Goal: Task Accomplishment & Management: Manage account settings

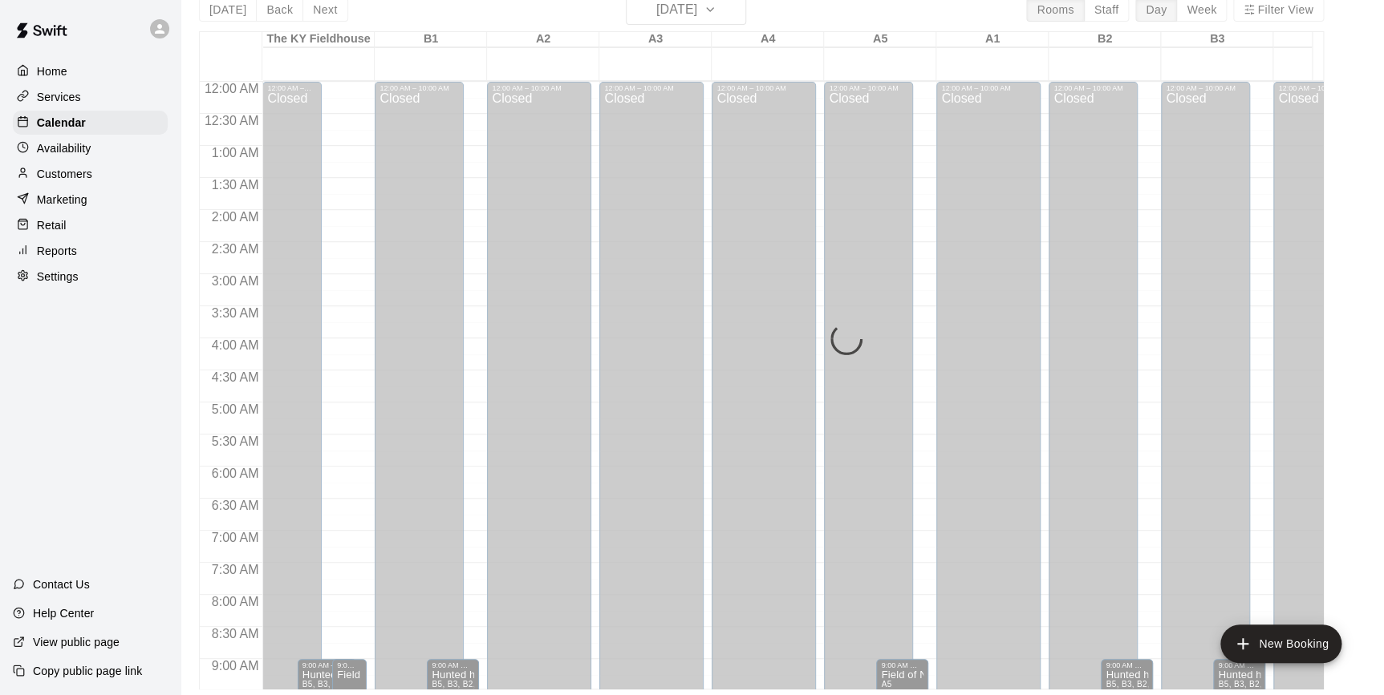
scroll to position [826, 103]
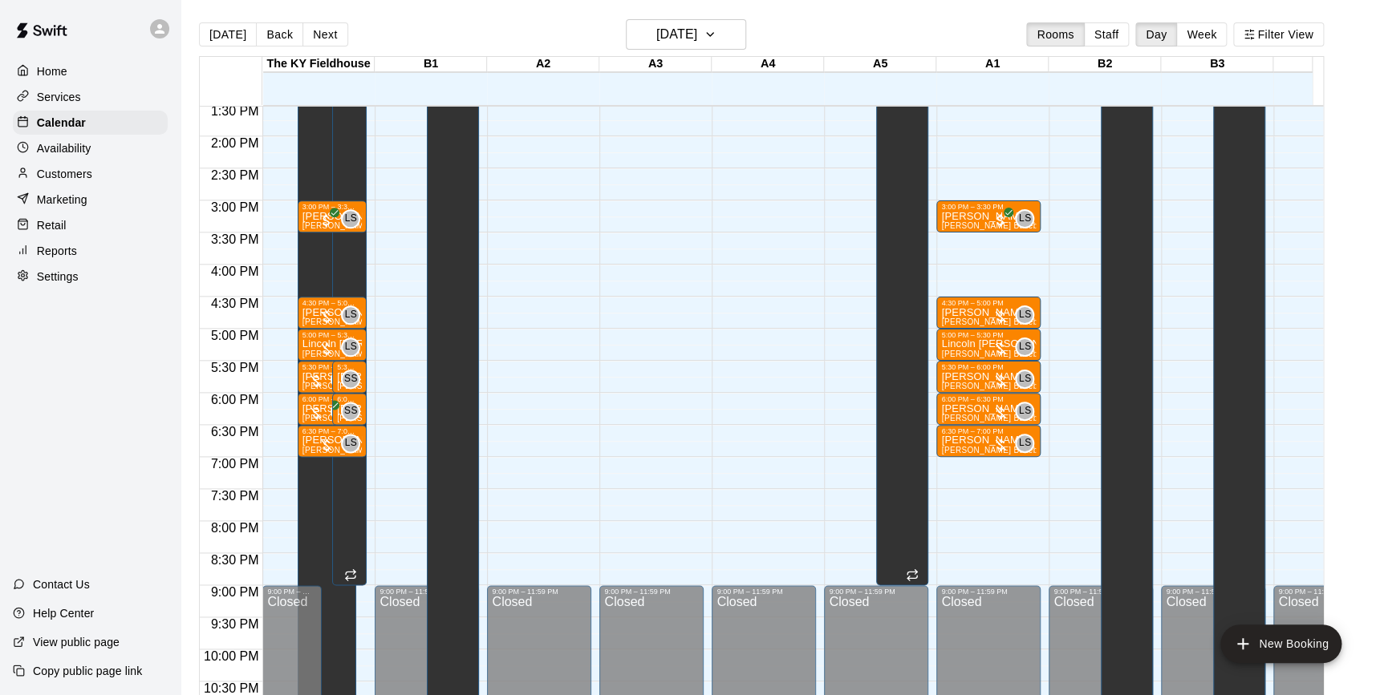
scroll to position [869, 0]
click at [267, 40] on button "Back" at bounding box center [279, 34] width 47 height 24
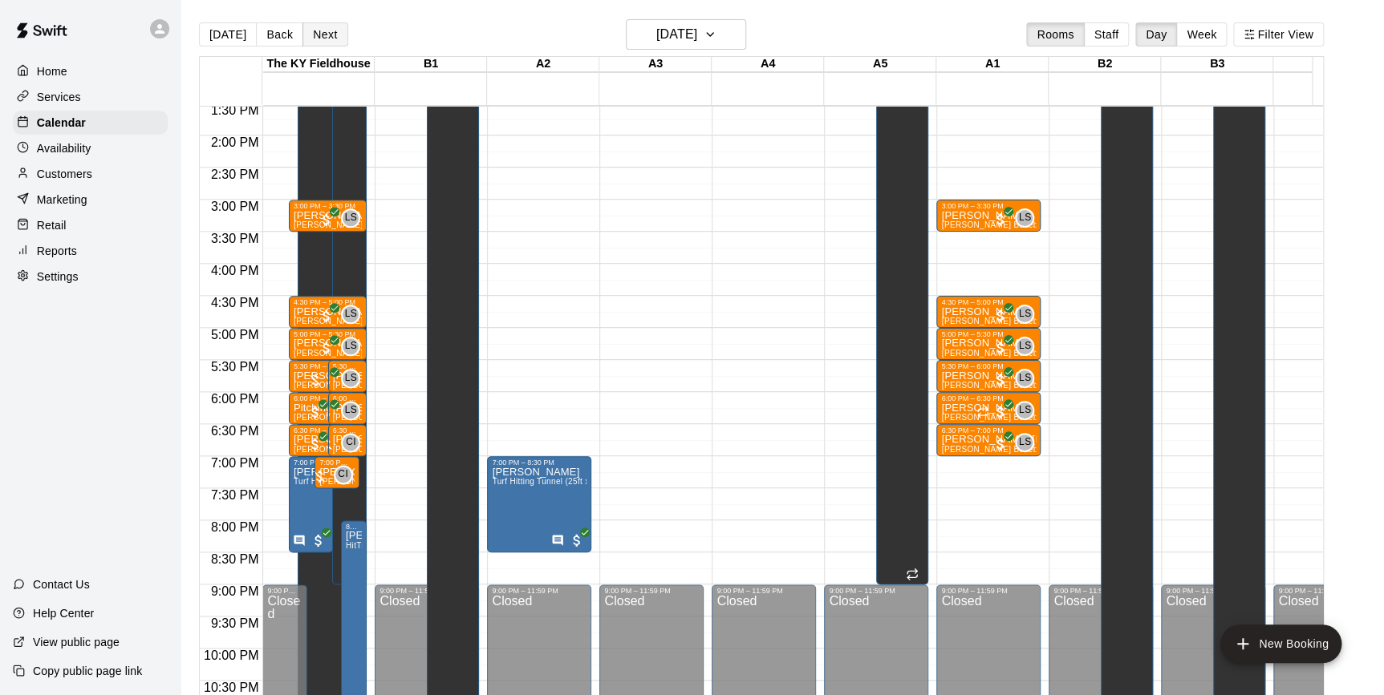
click at [318, 36] on button "Next" at bounding box center [324, 34] width 45 height 24
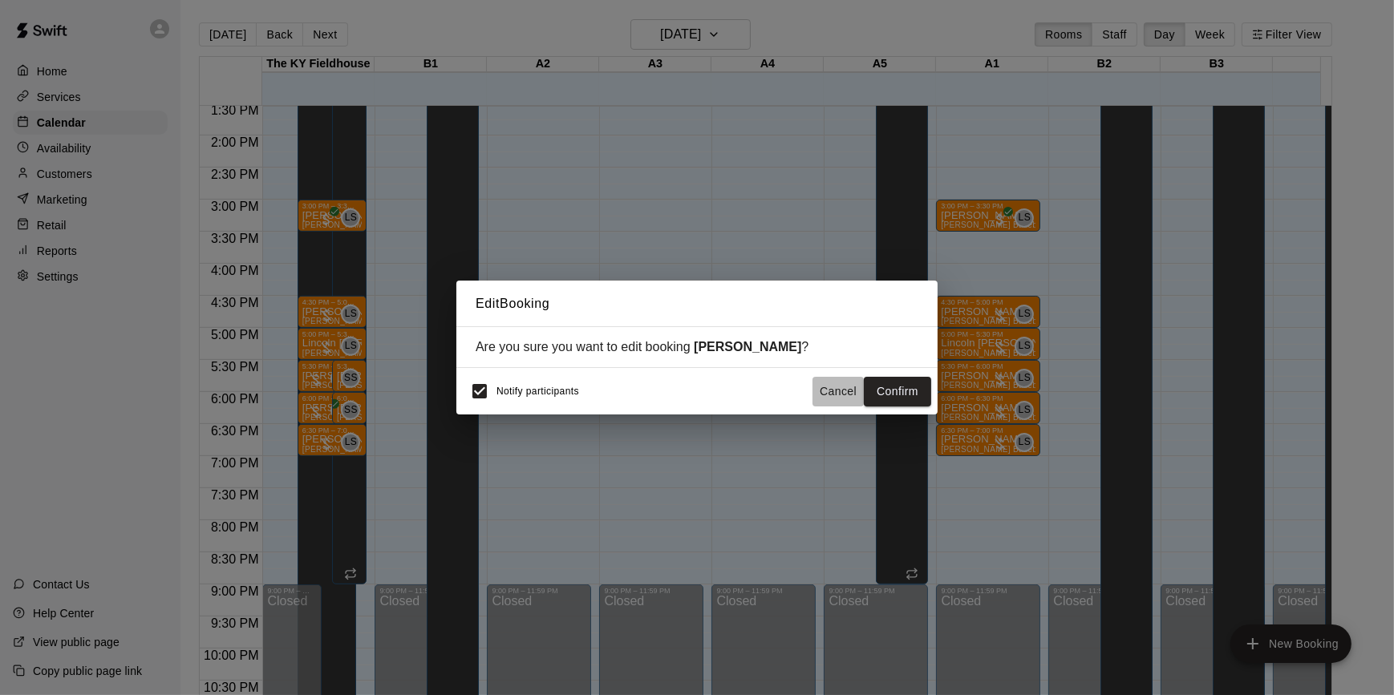
click at [849, 391] on button "Cancel" at bounding box center [837, 392] width 51 height 30
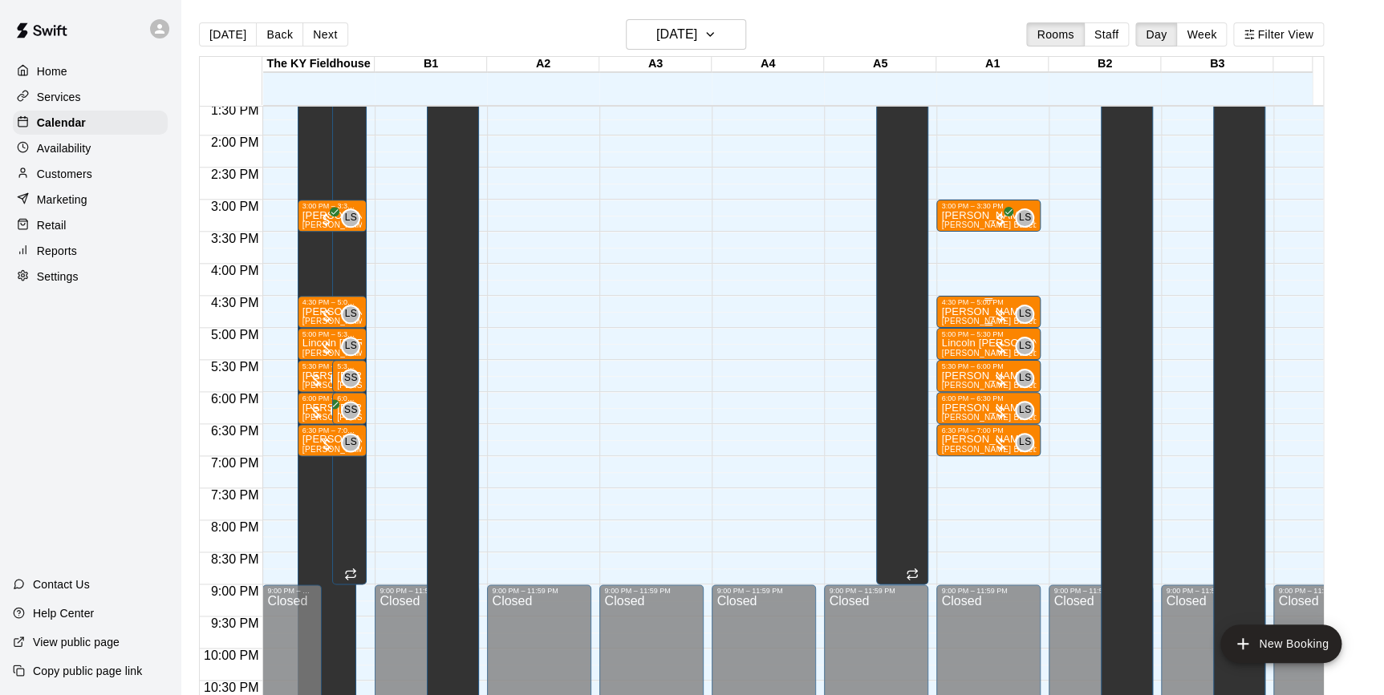
click at [997, 314] on div at bounding box center [1000, 316] width 16 height 16
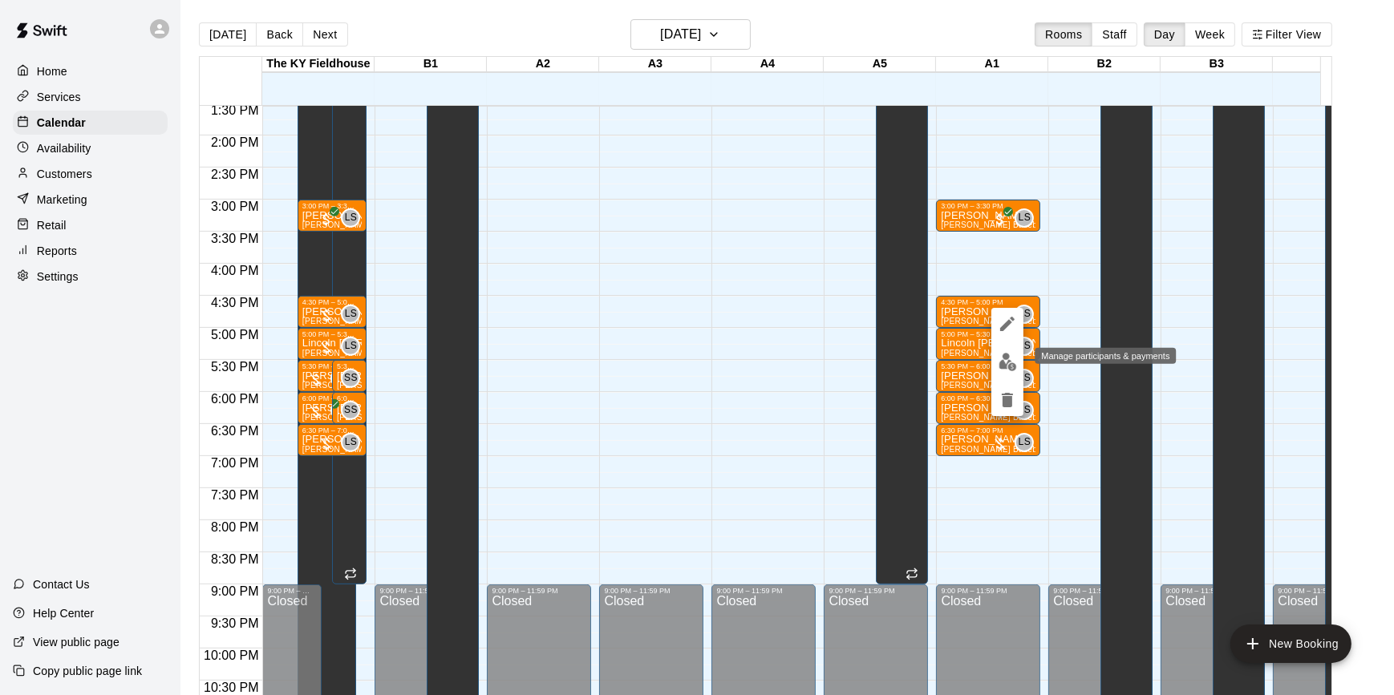
click at [1009, 373] on button "edit" at bounding box center [1007, 361] width 32 height 31
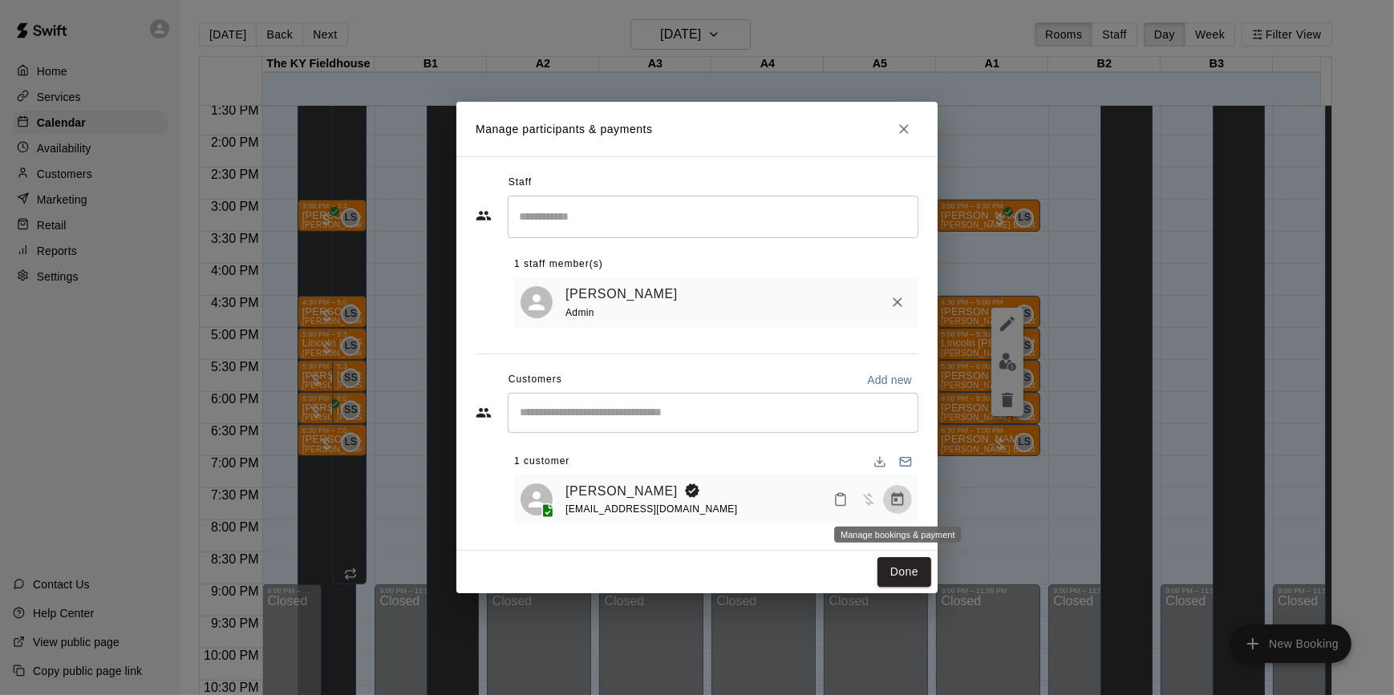
click at [902, 496] on icon "Manage bookings & payment" at bounding box center [898, 499] width 12 height 14
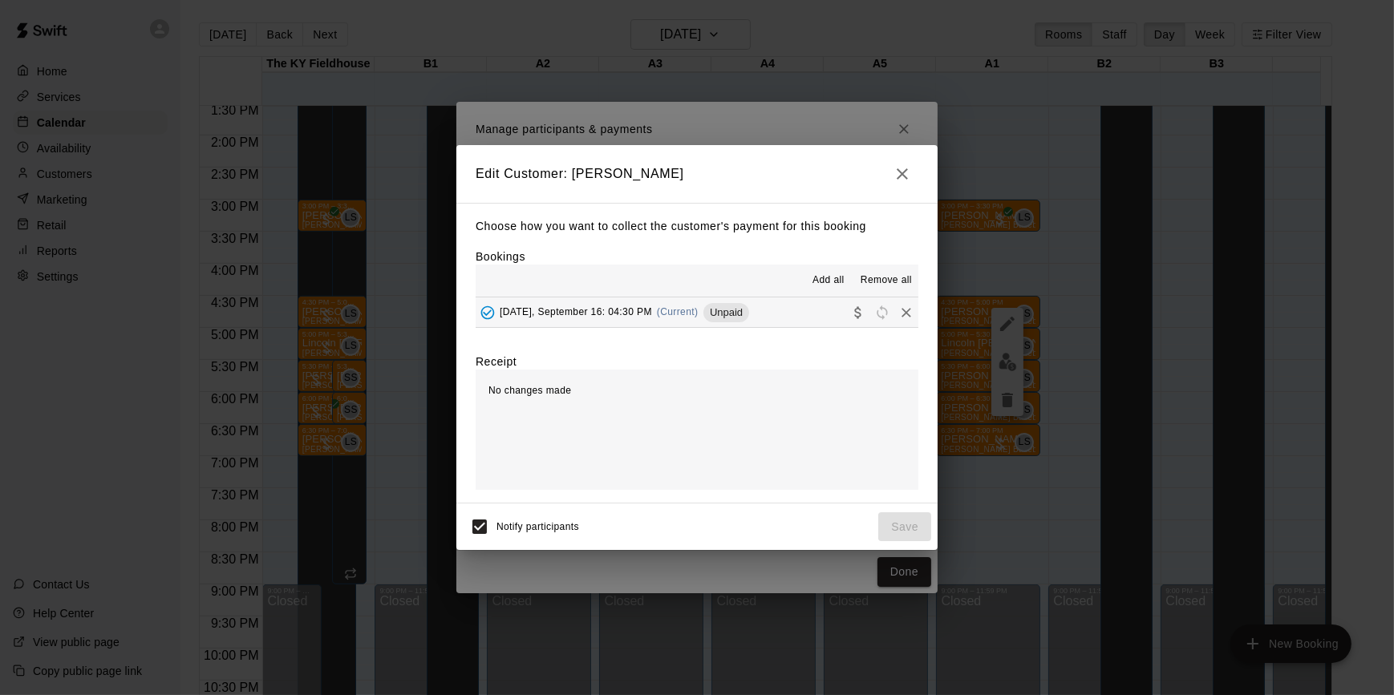
click at [730, 318] on span "Unpaid" at bounding box center [726, 312] width 46 height 12
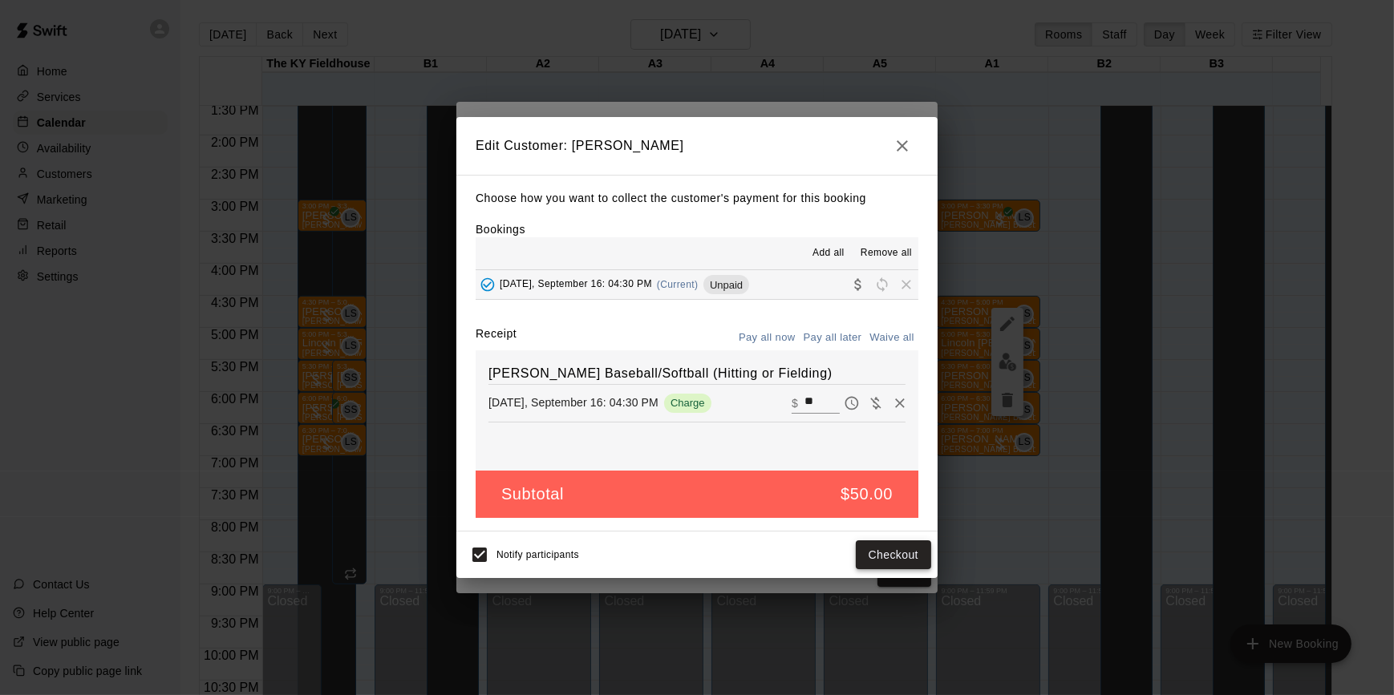
click at [893, 555] on button "Checkout" at bounding box center [893, 556] width 75 height 30
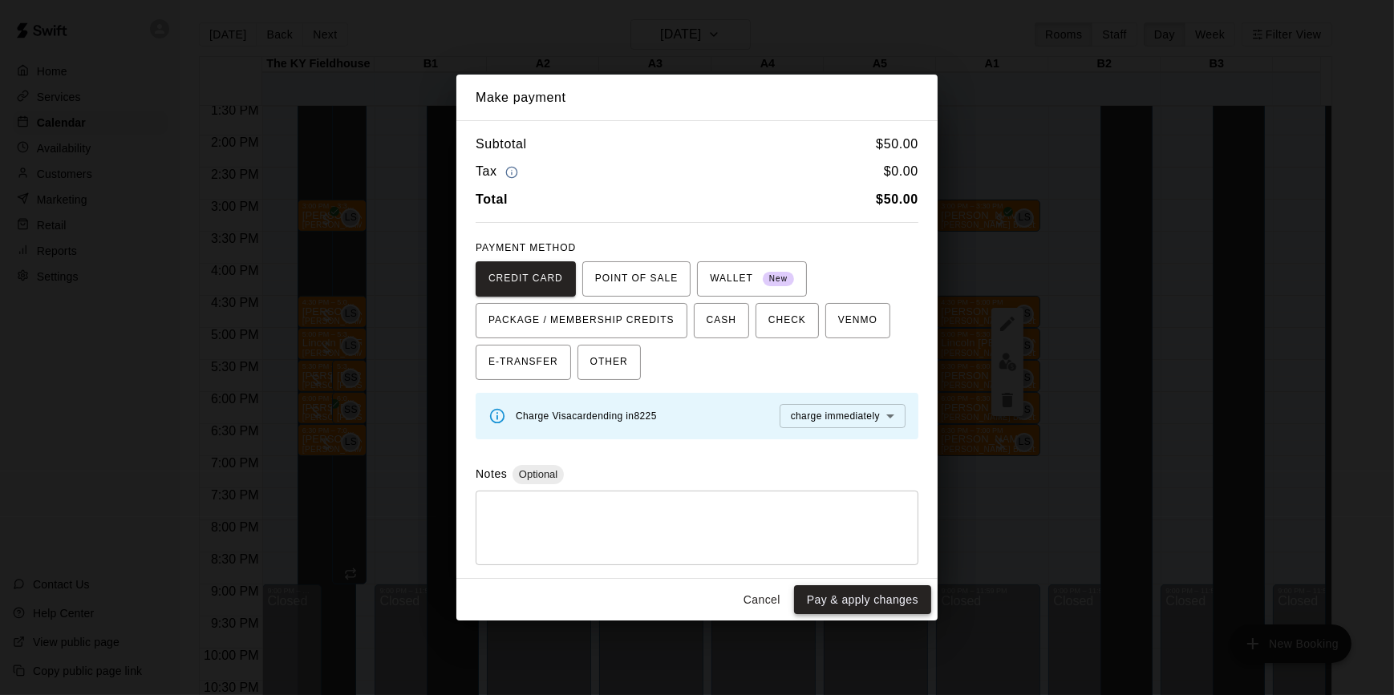
click at [870, 601] on button "Pay & apply changes" at bounding box center [862, 601] width 137 height 30
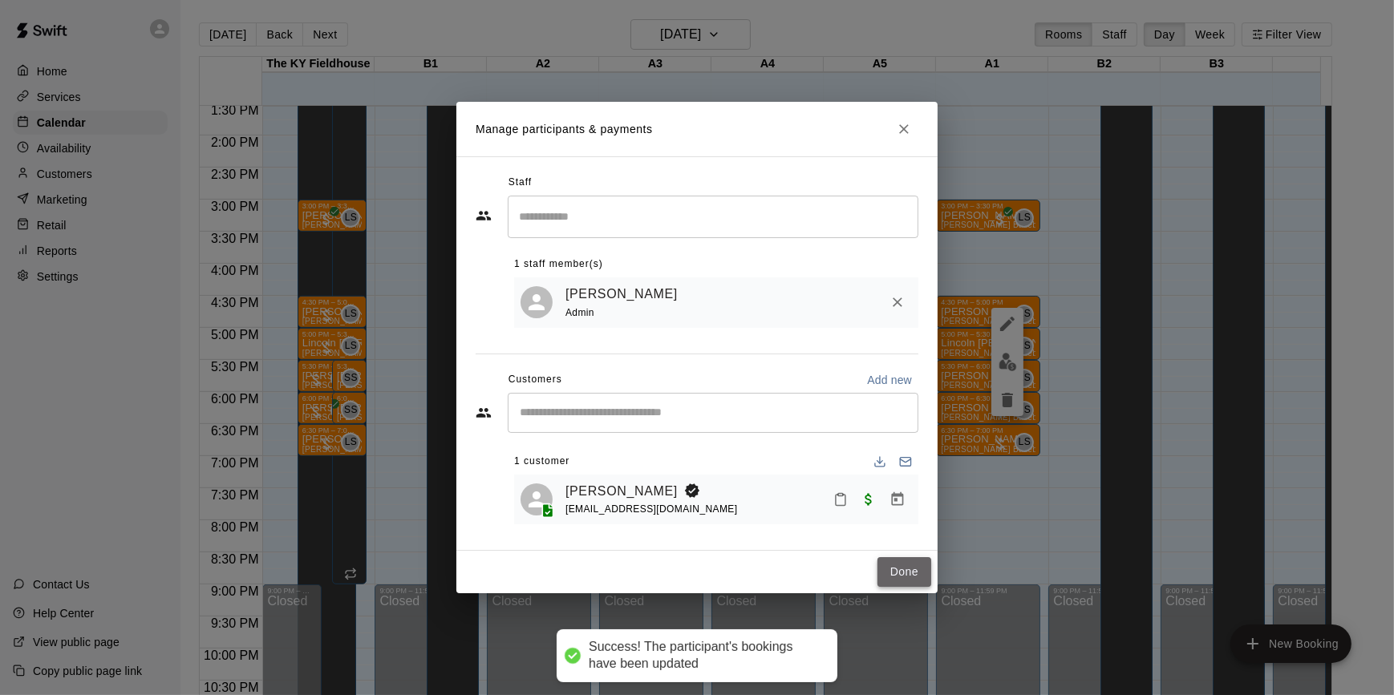
click at [906, 573] on button "Done" at bounding box center [904, 572] width 54 height 30
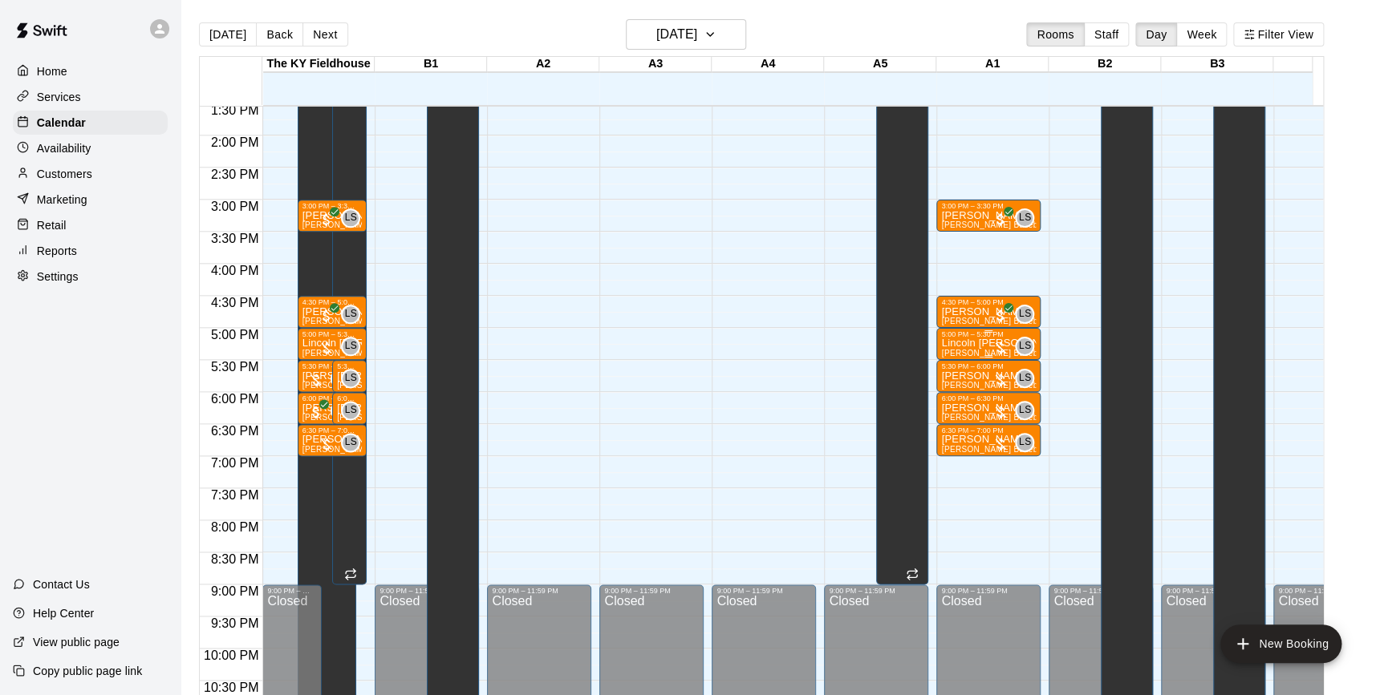
click at [1003, 346] on div at bounding box center [1000, 348] width 16 height 16
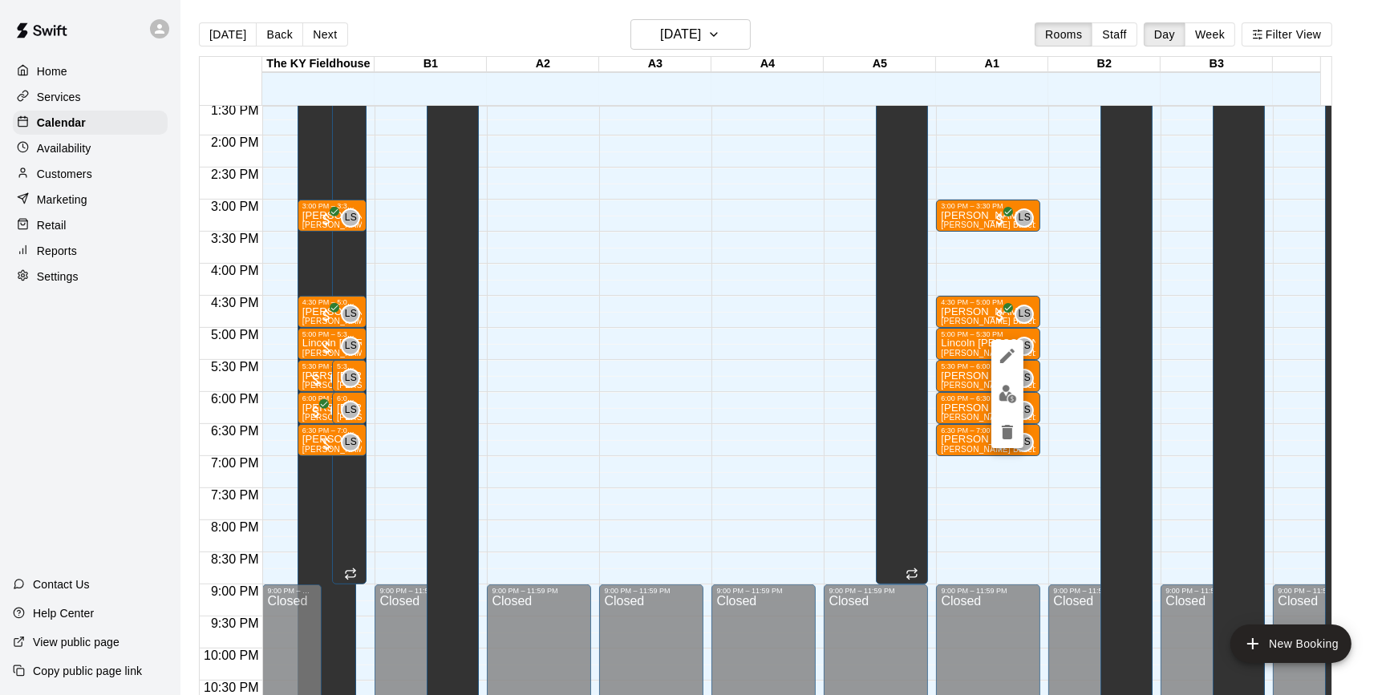
click at [1002, 395] on img "edit" at bounding box center [1008, 394] width 18 height 18
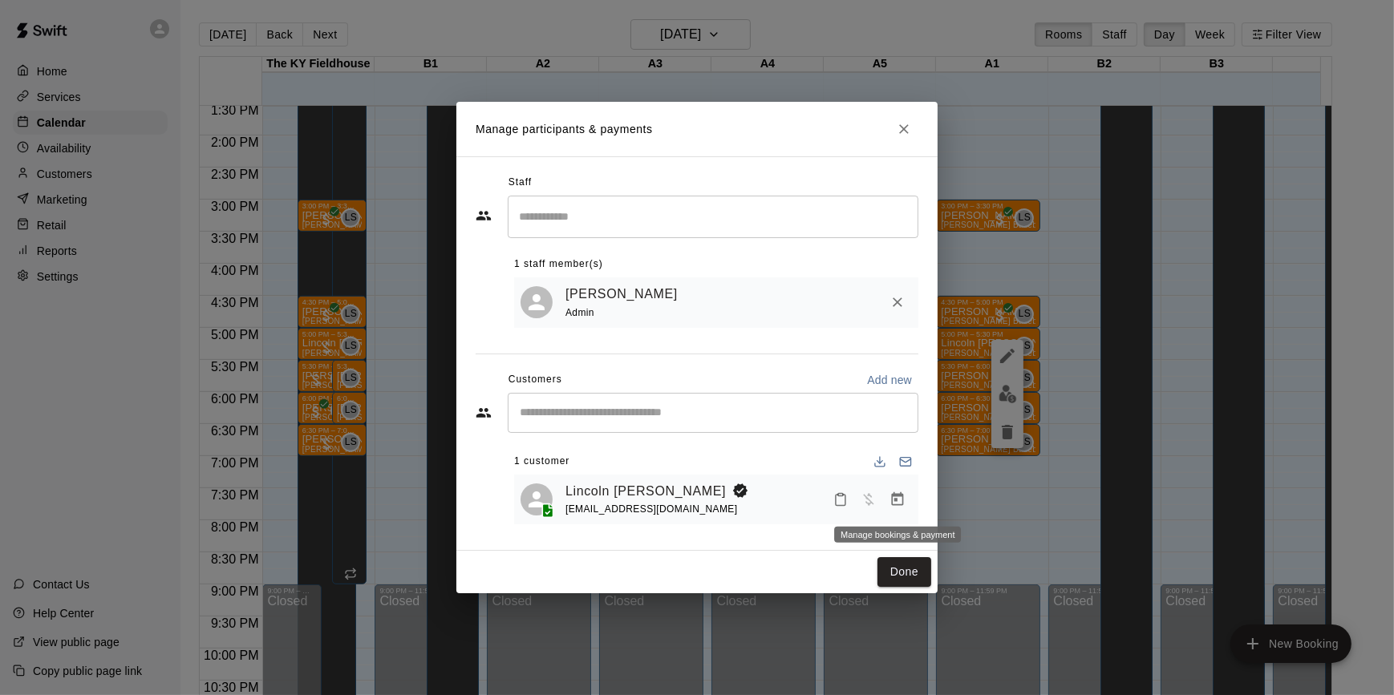
click at [907, 505] on button "Manage bookings & payment" at bounding box center [897, 499] width 29 height 29
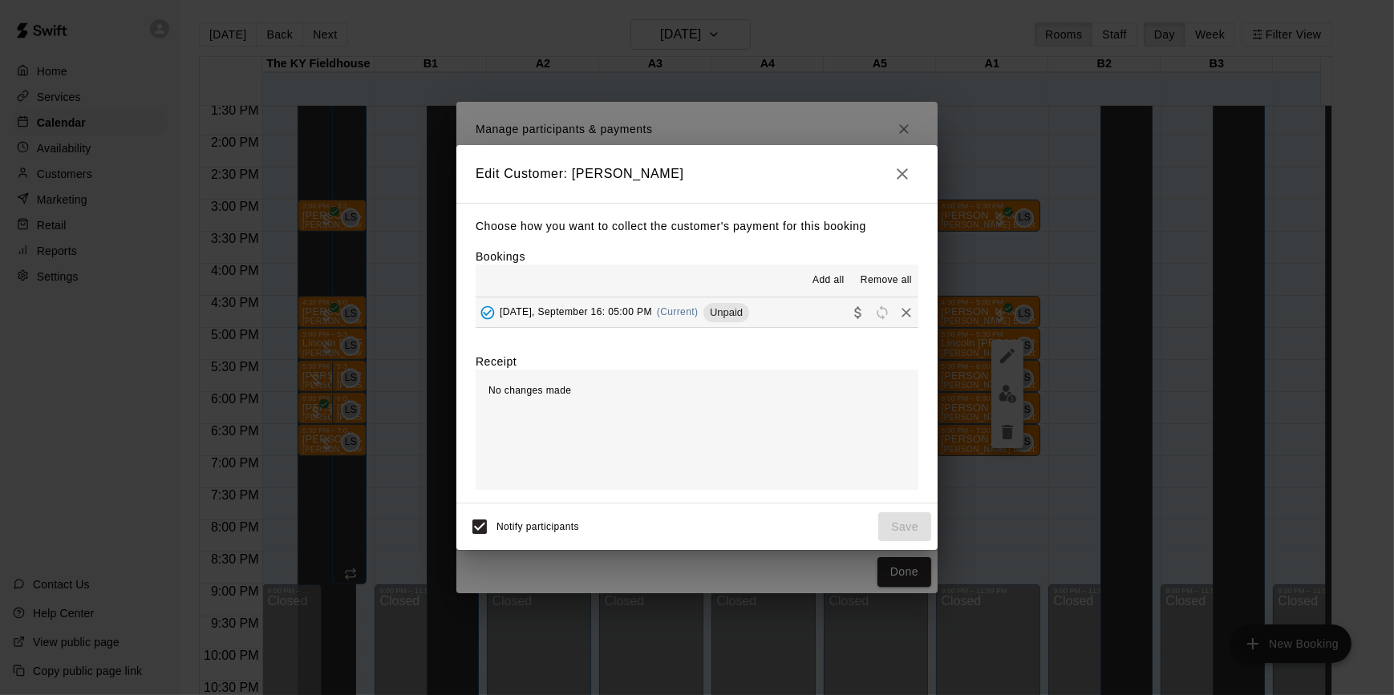
click at [768, 306] on button "Tuesday, September 16: 05:00 PM (Current) Unpaid" at bounding box center [697, 313] width 443 height 30
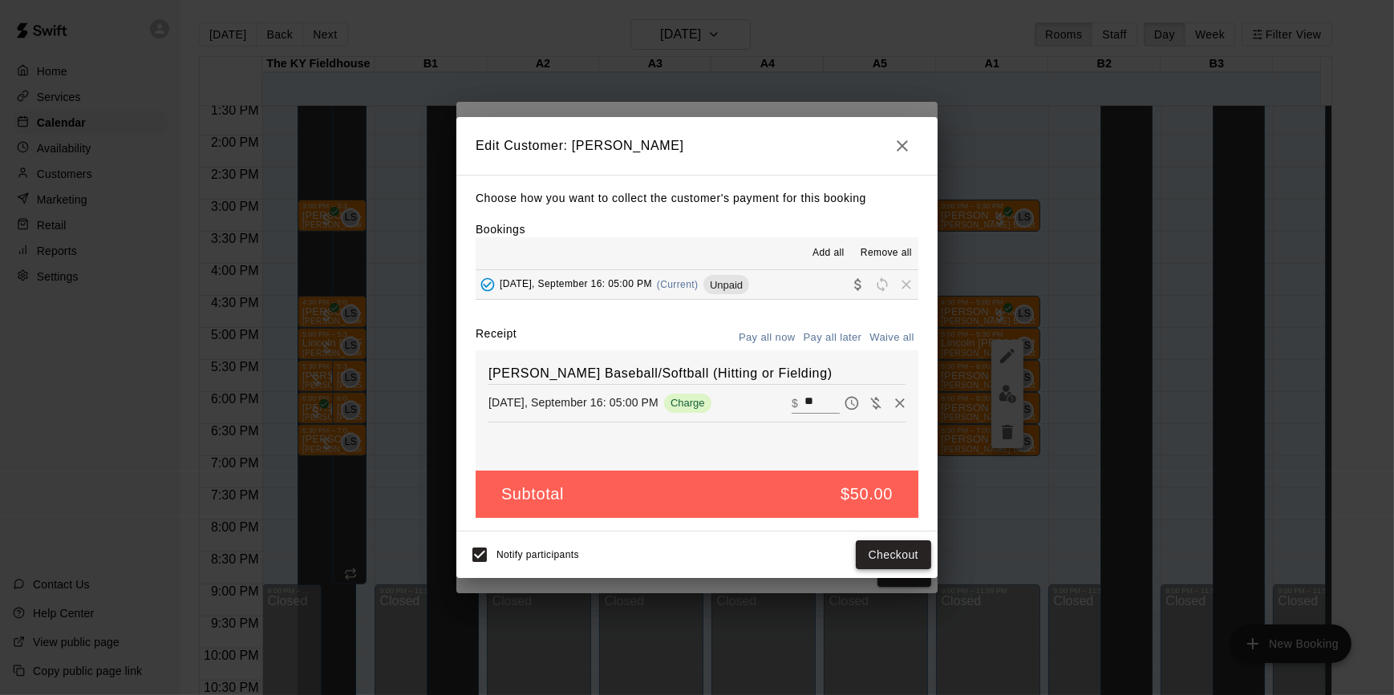
click at [872, 552] on button "Checkout" at bounding box center [893, 556] width 75 height 30
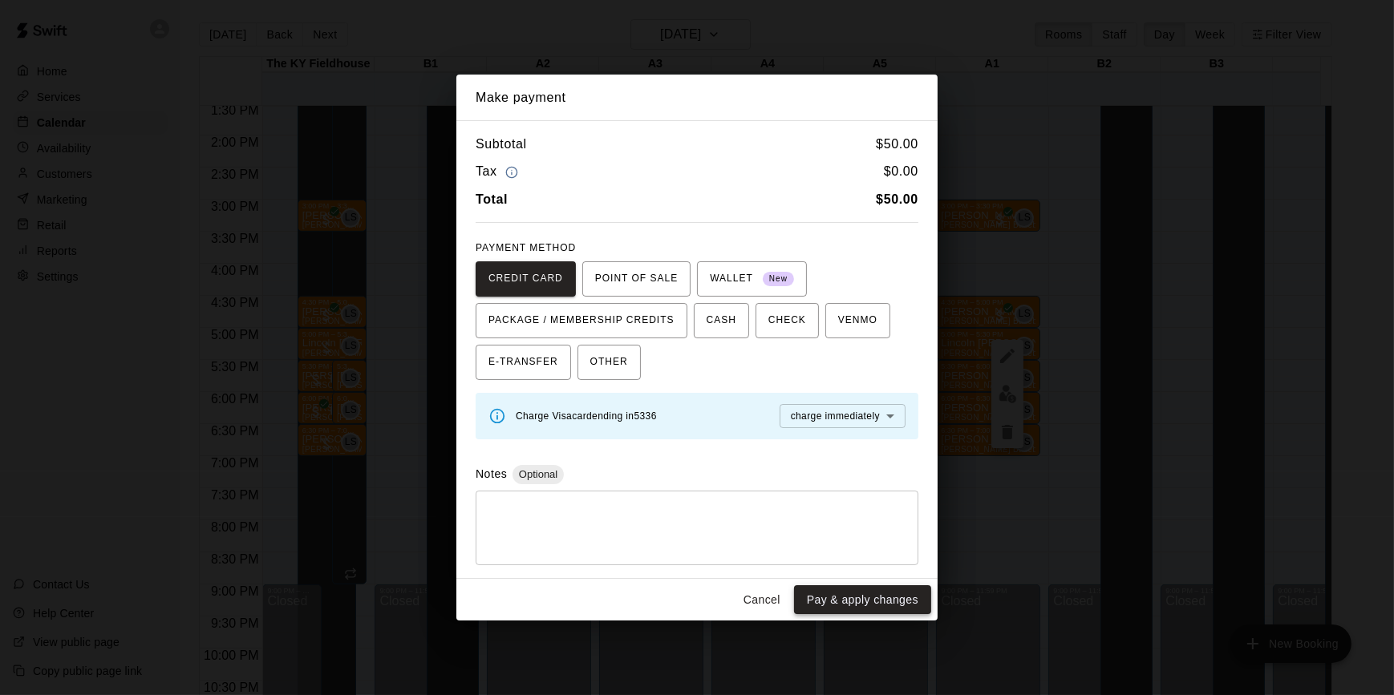
click at [873, 596] on button "Pay & apply changes" at bounding box center [862, 601] width 137 height 30
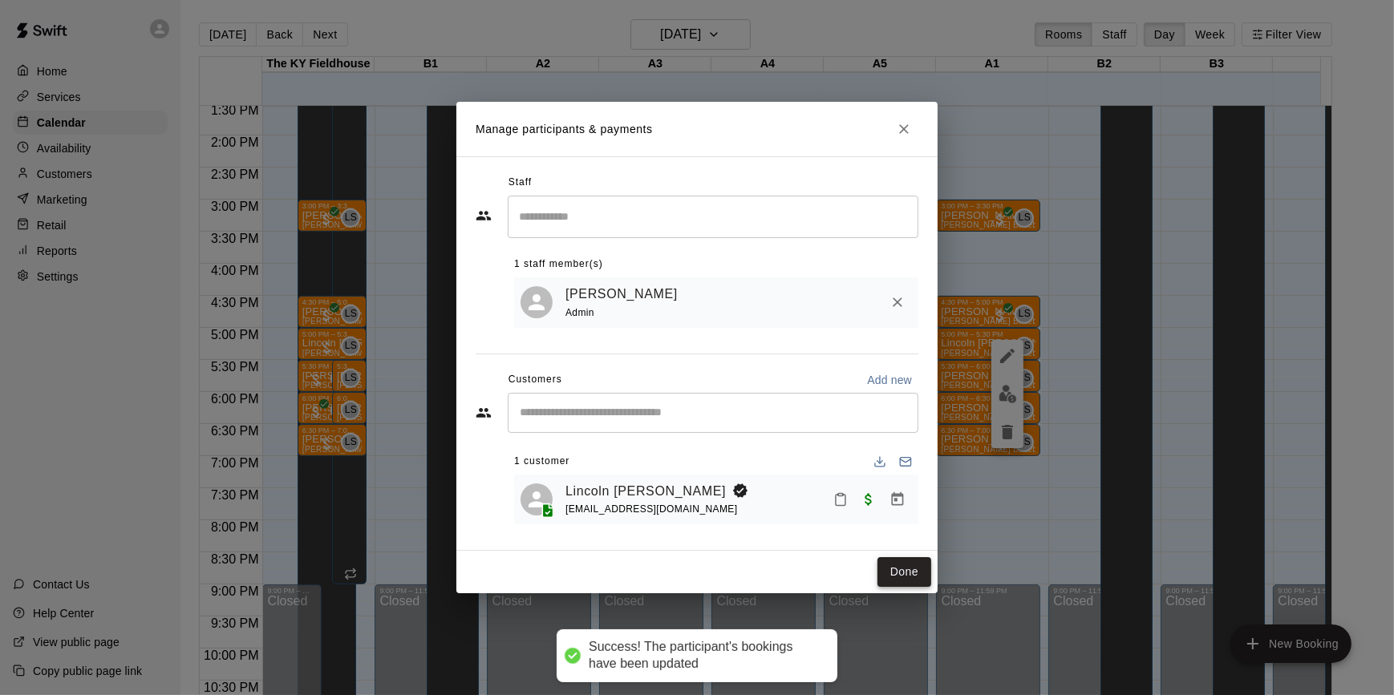
click at [912, 573] on button "Done" at bounding box center [904, 572] width 54 height 30
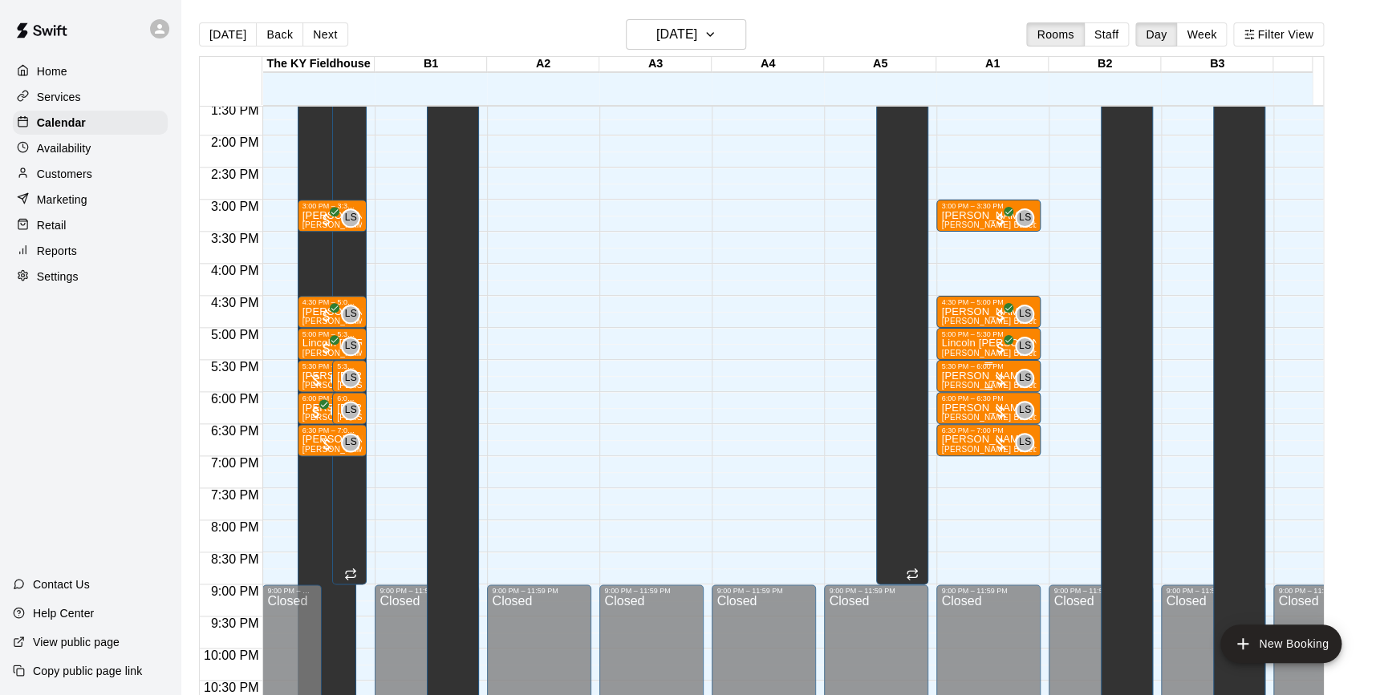
click at [1001, 381] on div at bounding box center [1000, 380] width 16 height 16
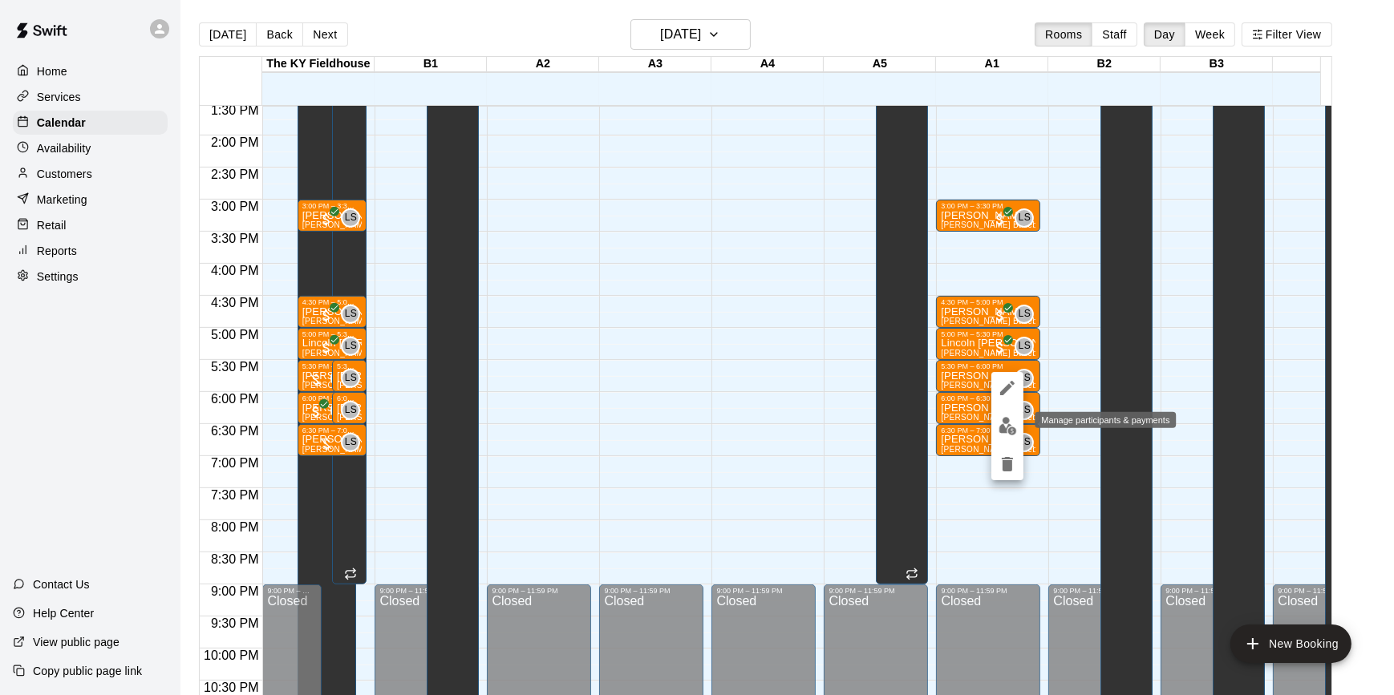
click at [1015, 426] on img "edit" at bounding box center [1008, 426] width 18 height 18
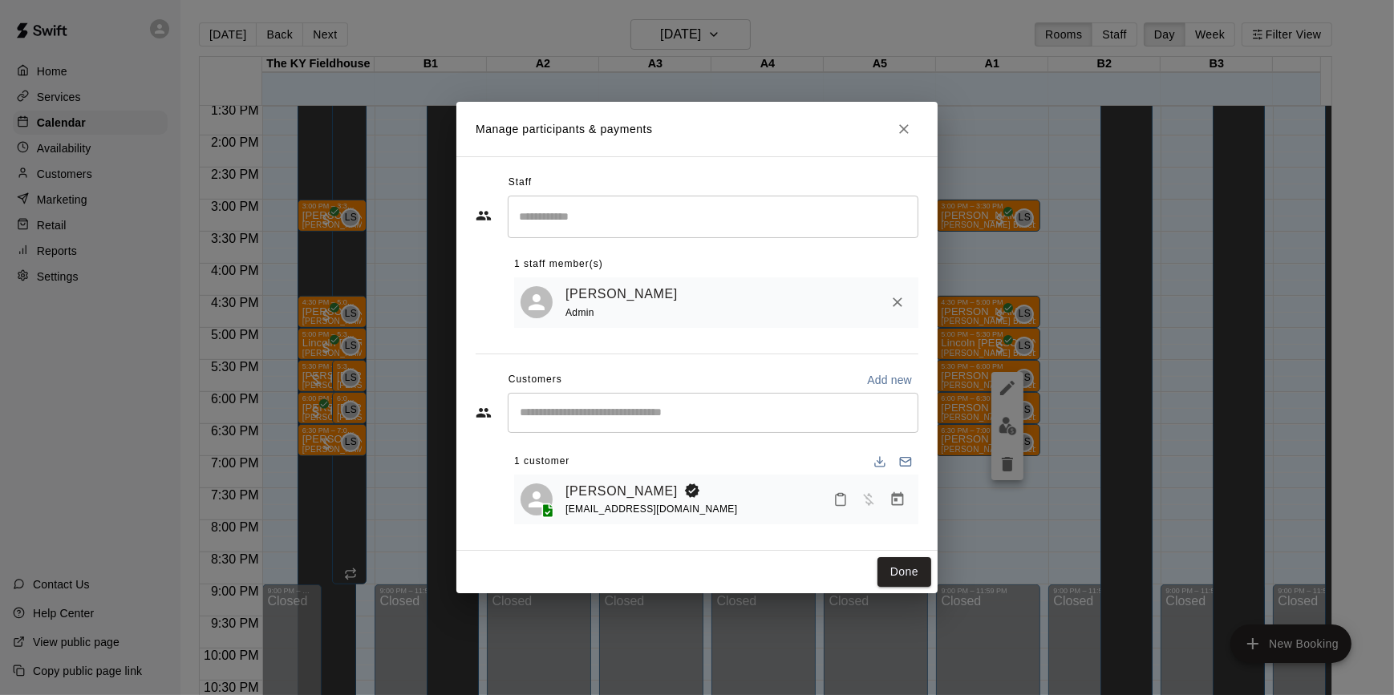
click at [883, 500] on button "Manage bookings & payment" at bounding box center [897, 499] width 29 height 29
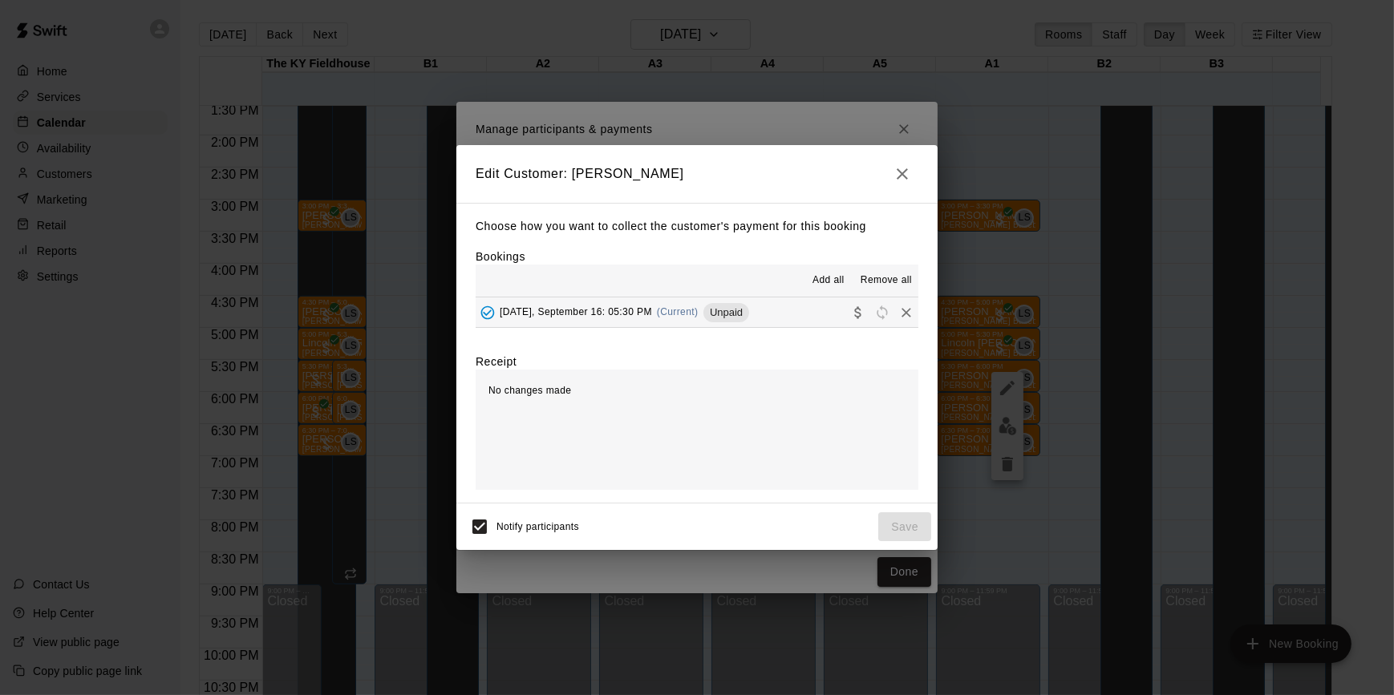
click at [762, 319] on button "Tuesday, September 16: 05:30 PM (Current) Unpaid" at bounding box center [697, 313] width 443 height 30
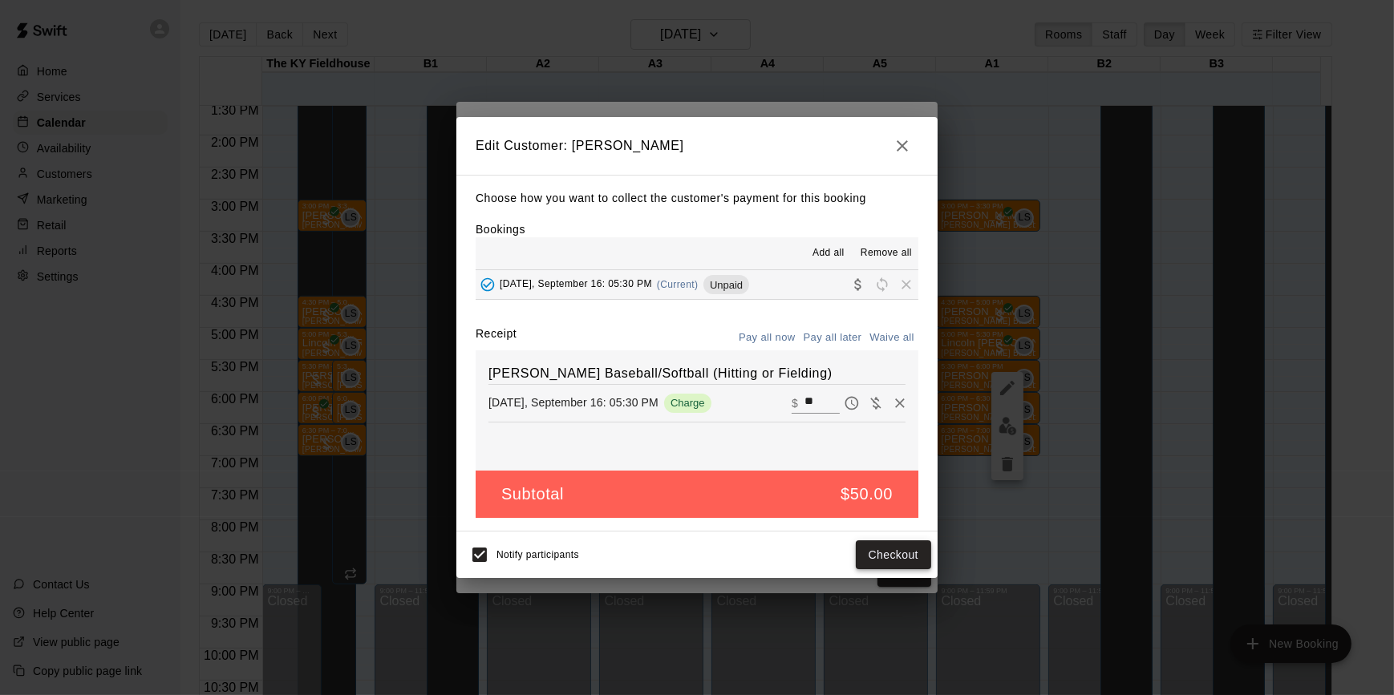
click at [895, 553] on button "Checkout" at bounding box center [893, 556] width 75 height 30
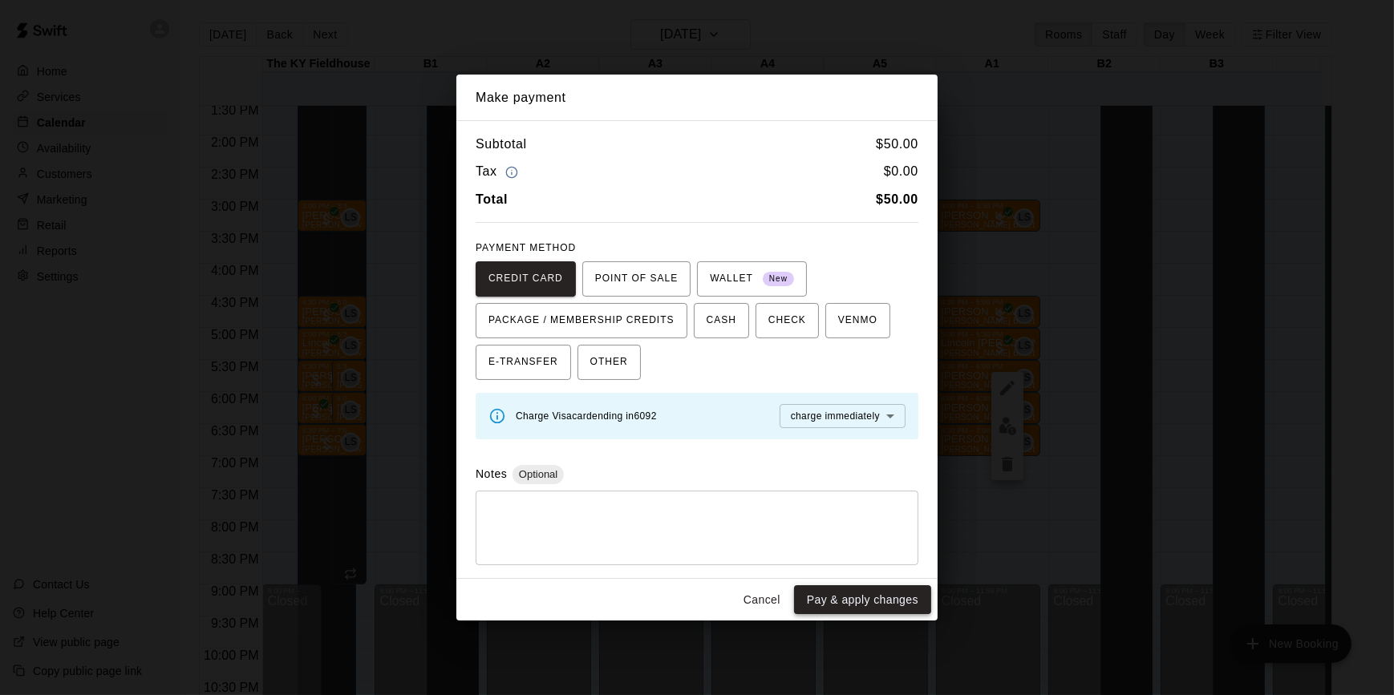
click at [857, 604] on button "Pay & apply changes" at bounding box center [862, 601] width 137 height 30
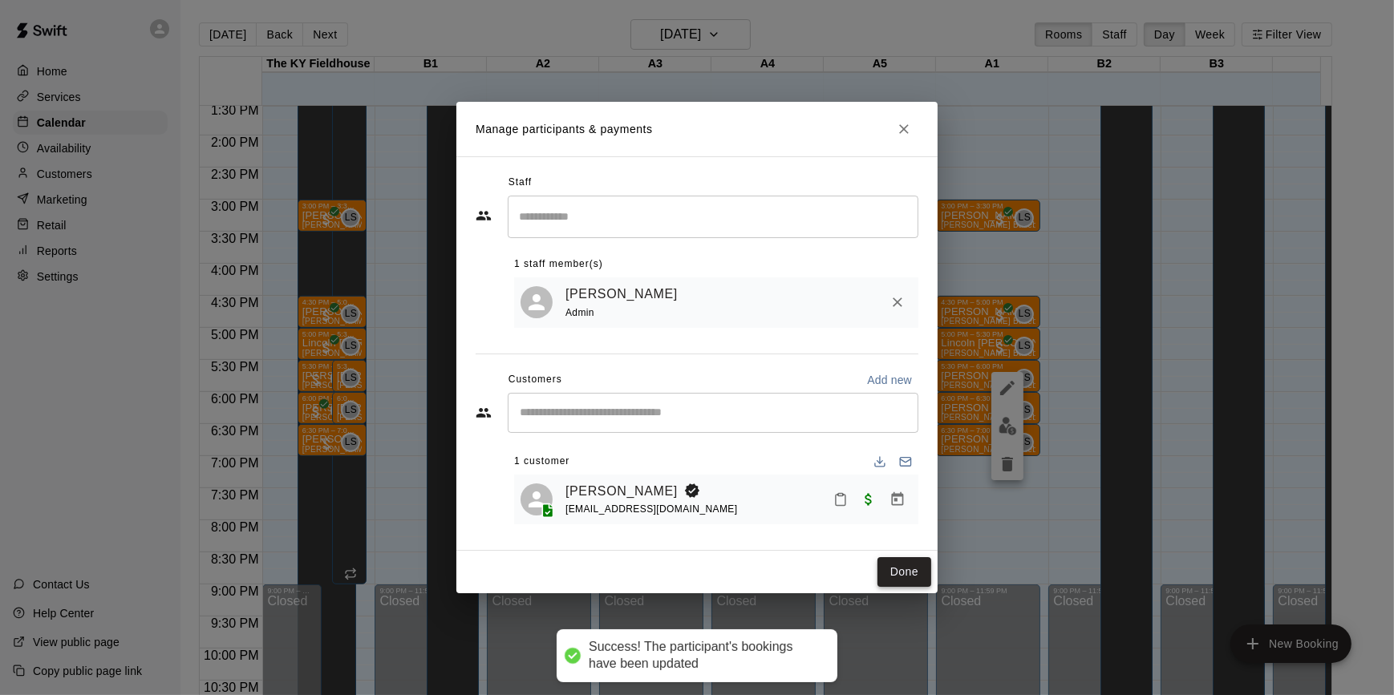
click at [891, 568] on button "Done" at bounding box center [904, 572] width 54 height 30
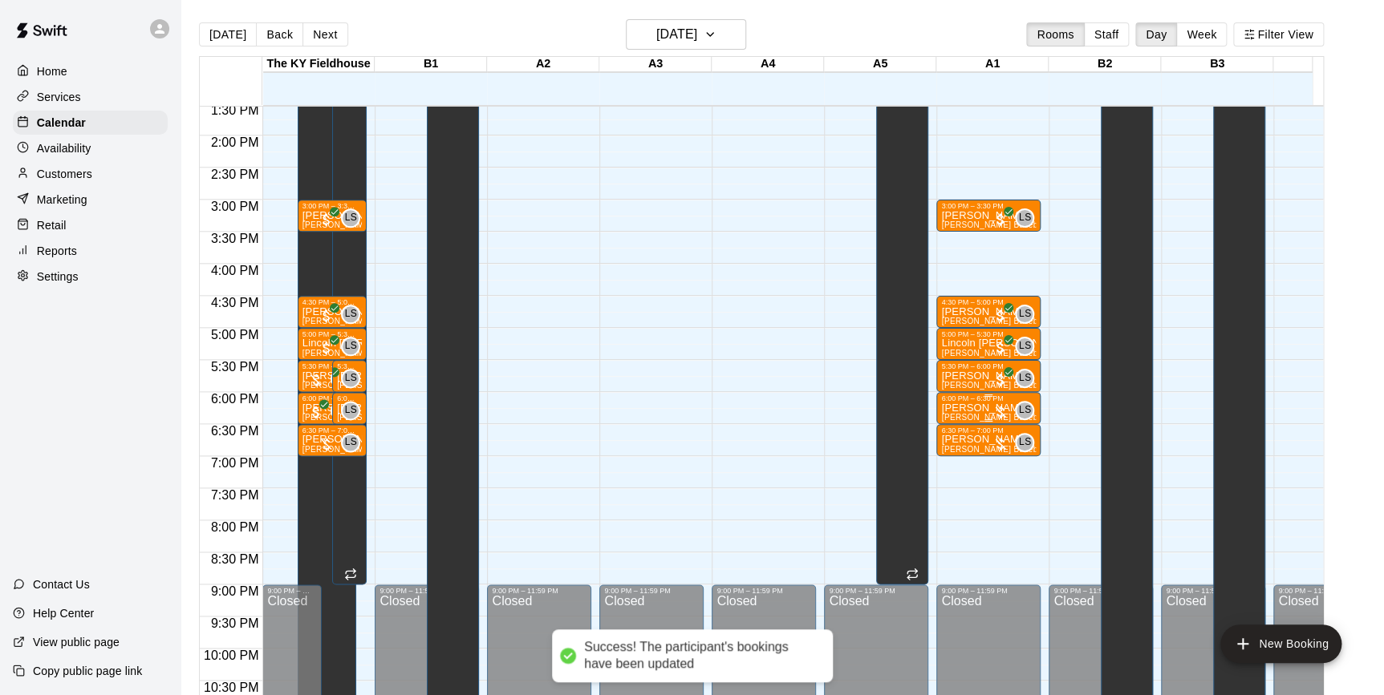
click at [1003, 407] on div at bounding box center [1000, 412] width 16 height 16
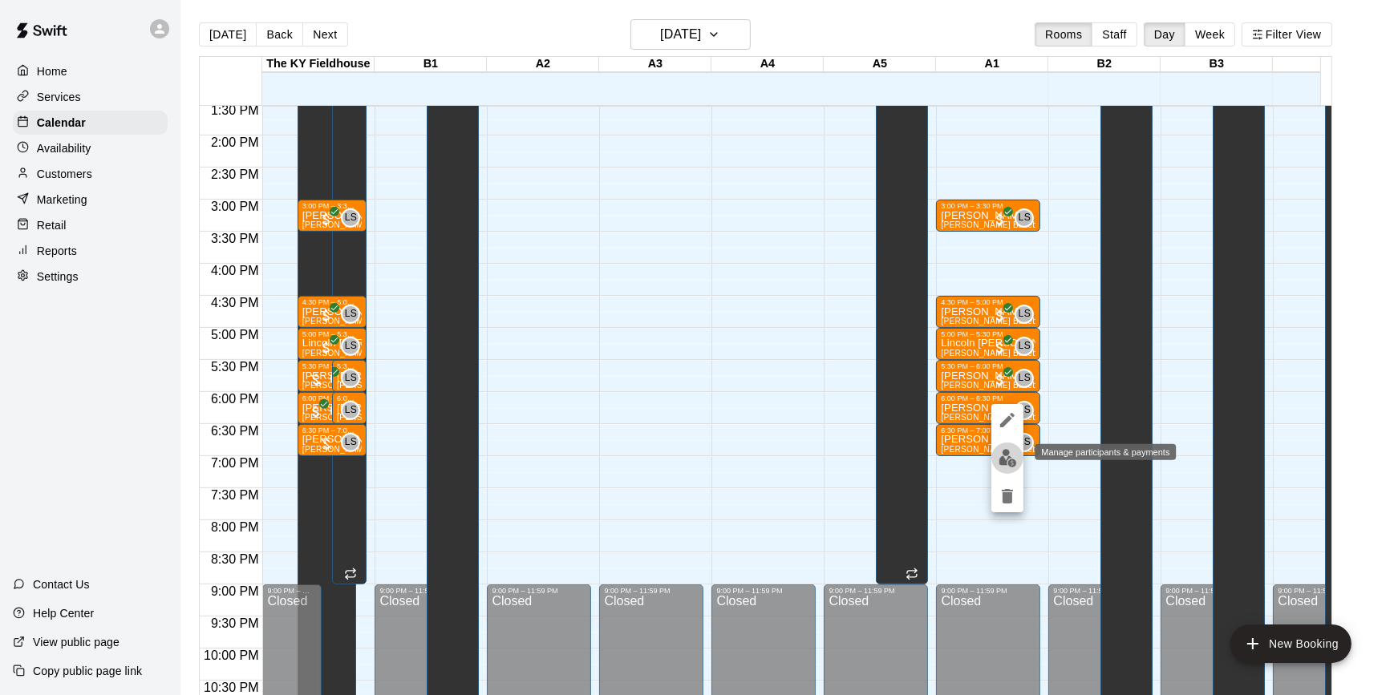
click at [1007, 462] on img "edit" at bounding box center [1008, 458] width 18 height 18
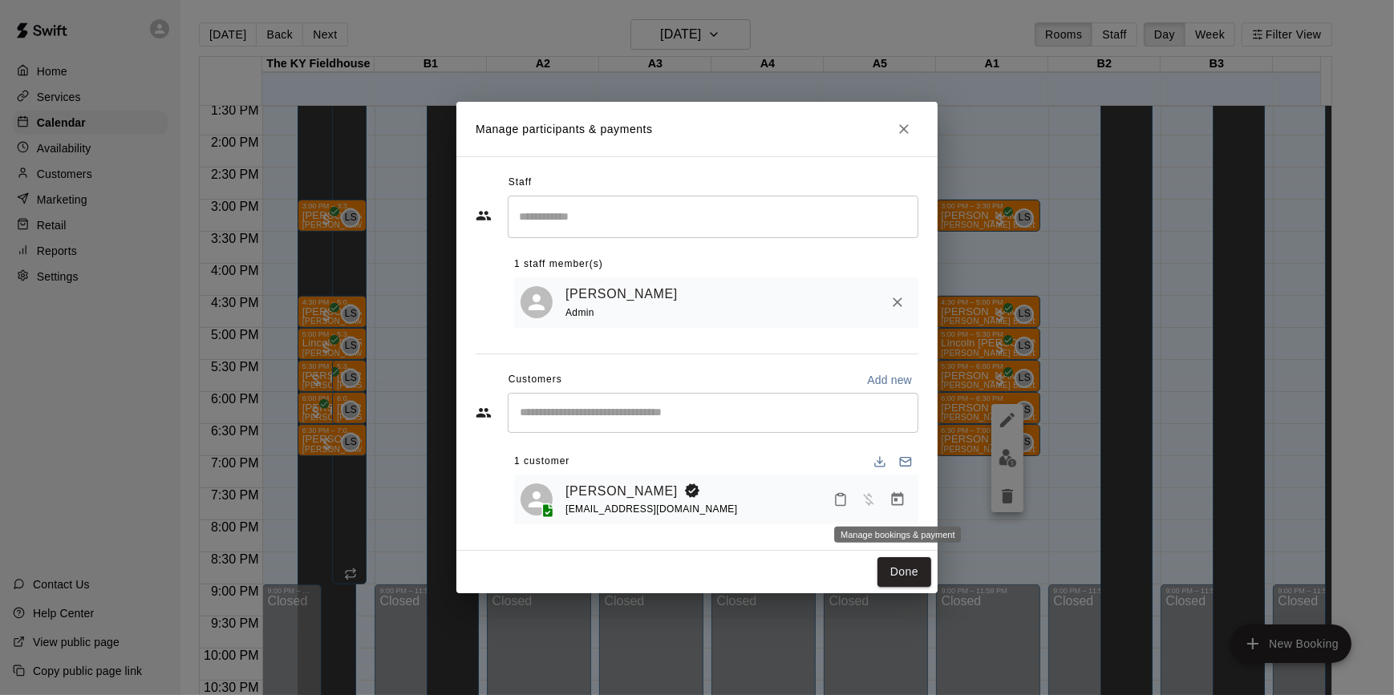
click at [898, 495] on icon "Manage bookings & payment" at bounding box center [898, 499] width 12 height 14
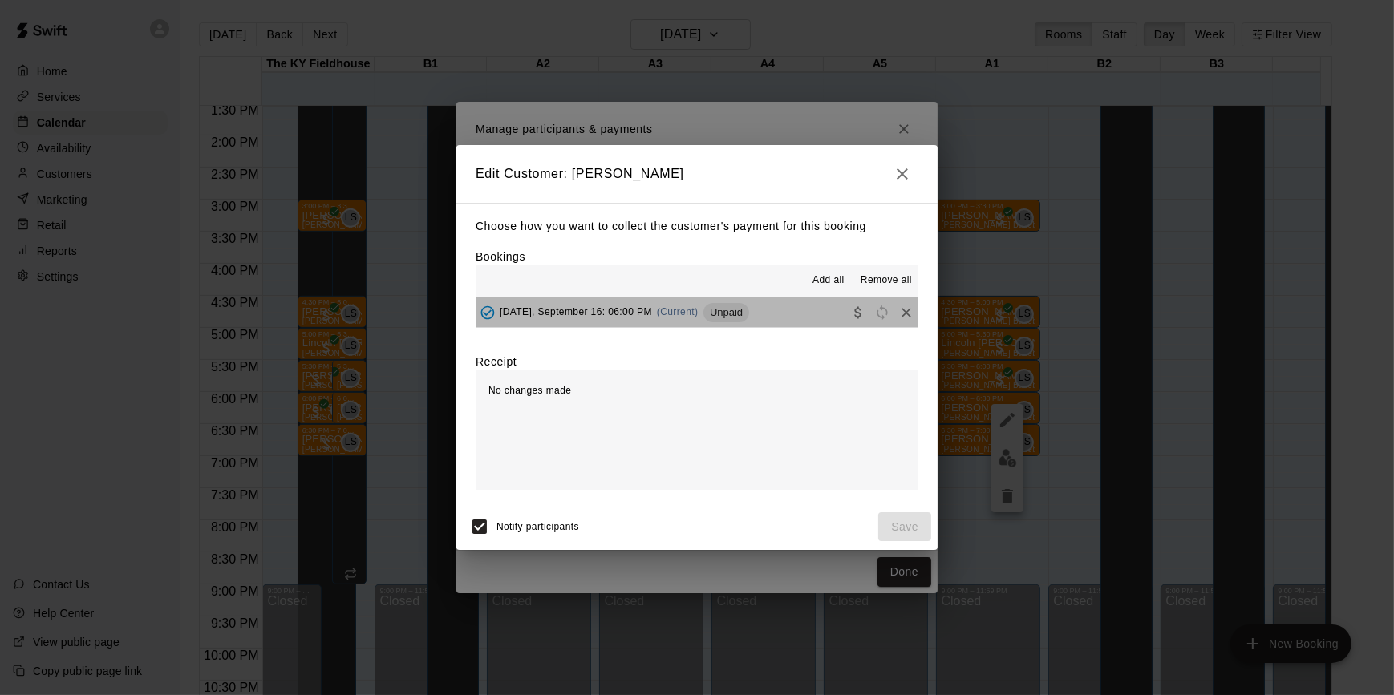
click at [734, 326] on button "Tuesday, September 16: 06:00 PM (Current) Unpaid" at bounding box center [697, 313] width 443 height 30
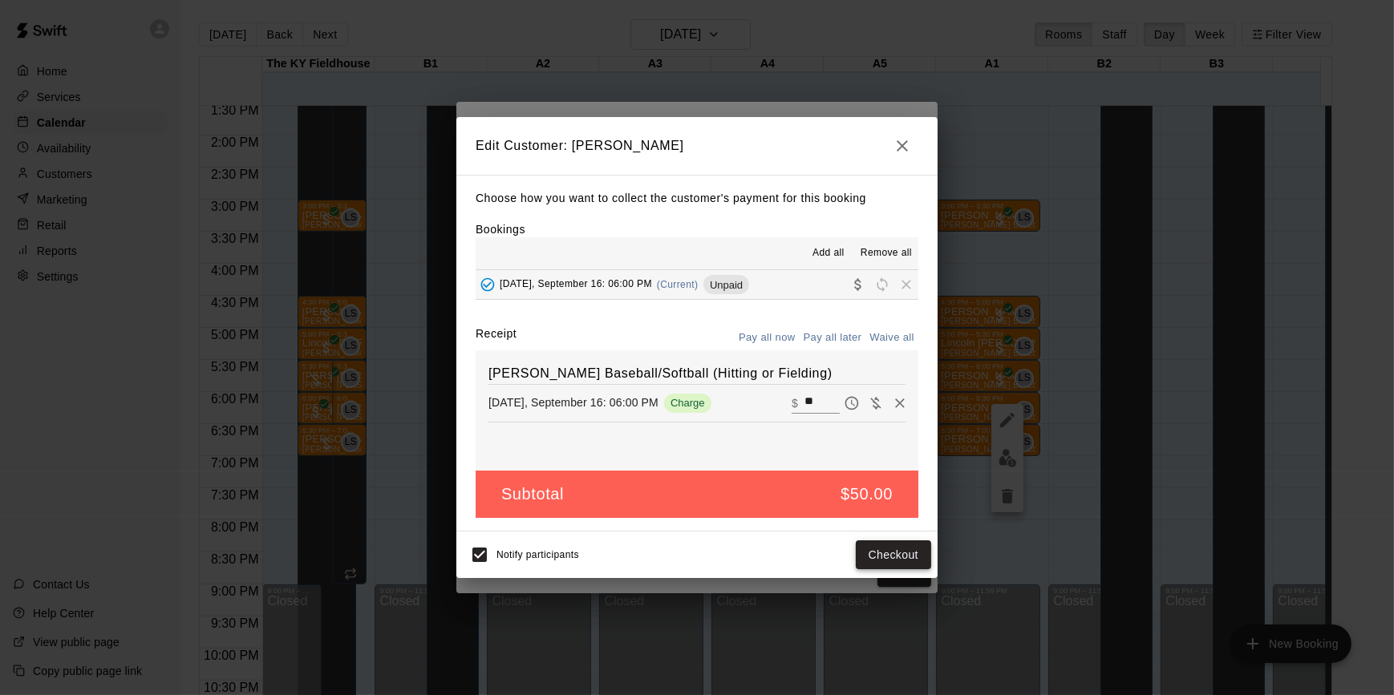
click at [883, 551] on button "Checkout" at bounding box center [893, 556] width 75 height 30
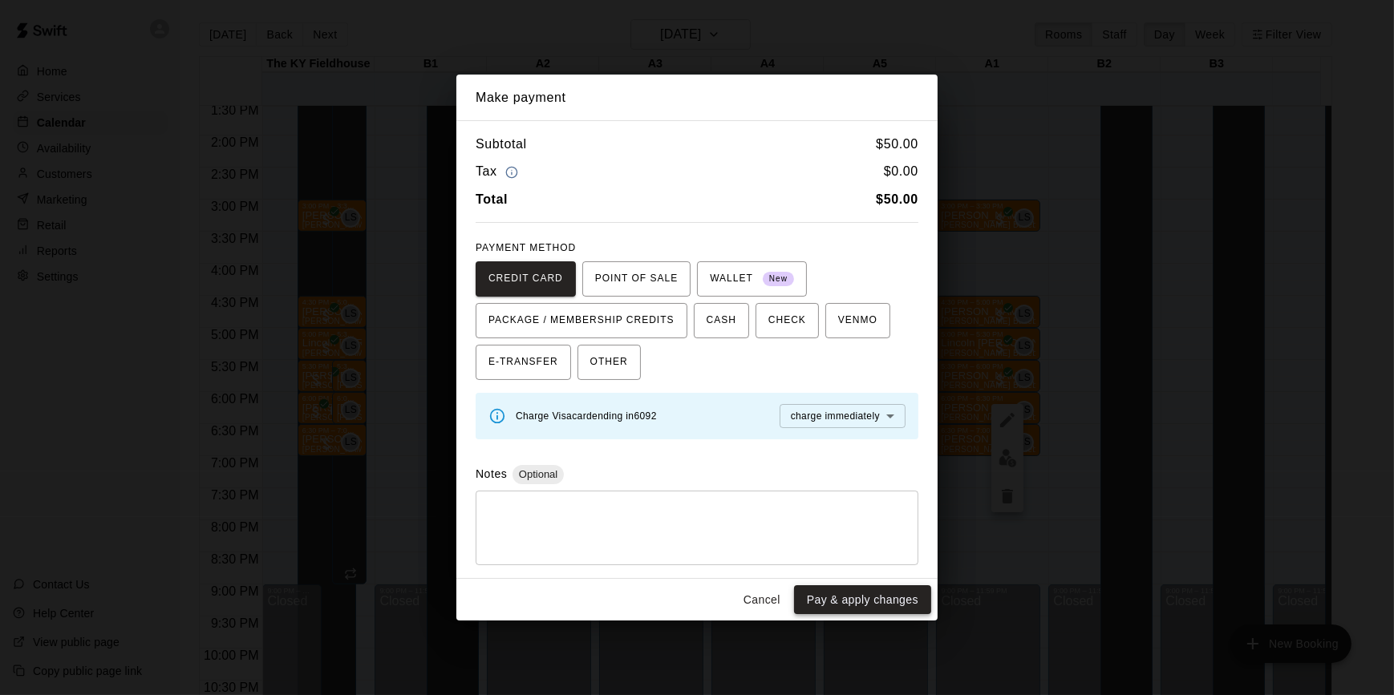
click at [877, 598] on button "Pay & apply changes" at bounding box center [862, 601] width 137 height 30
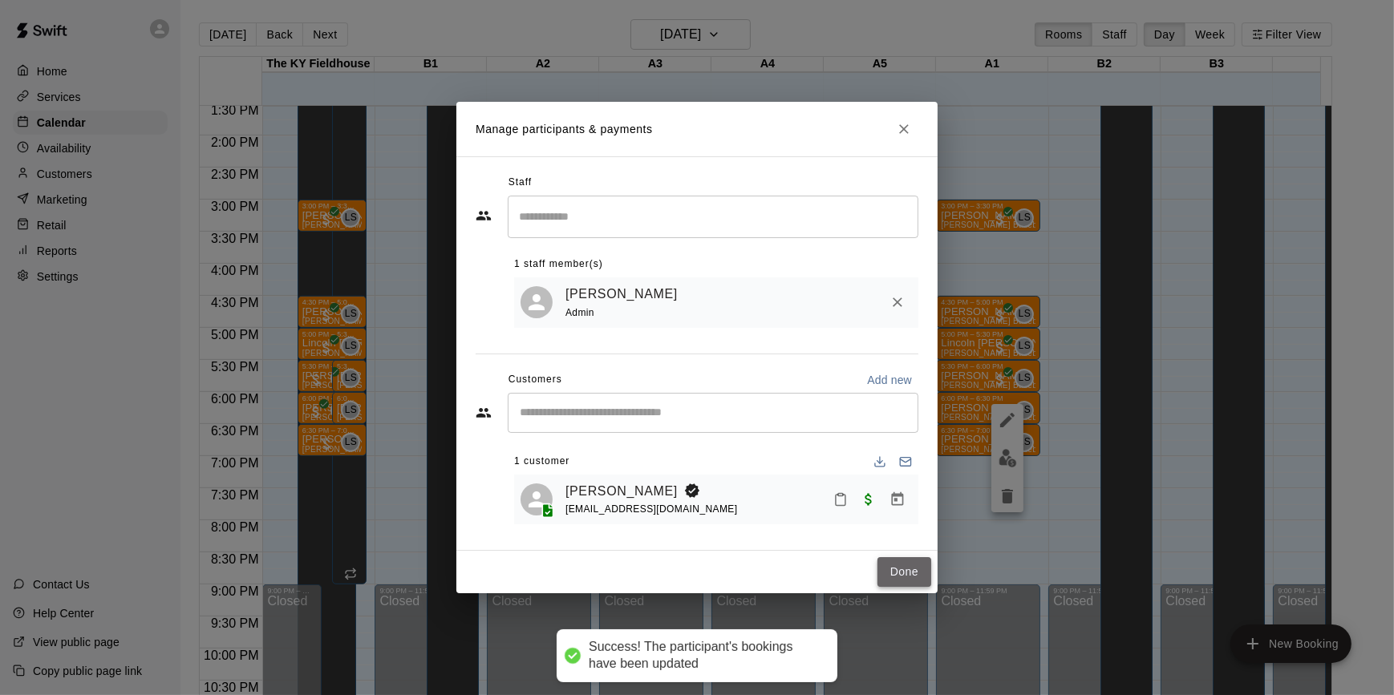
click at [905, 581] on button "Done" at bounding box center [904, 572] width 54 height 30
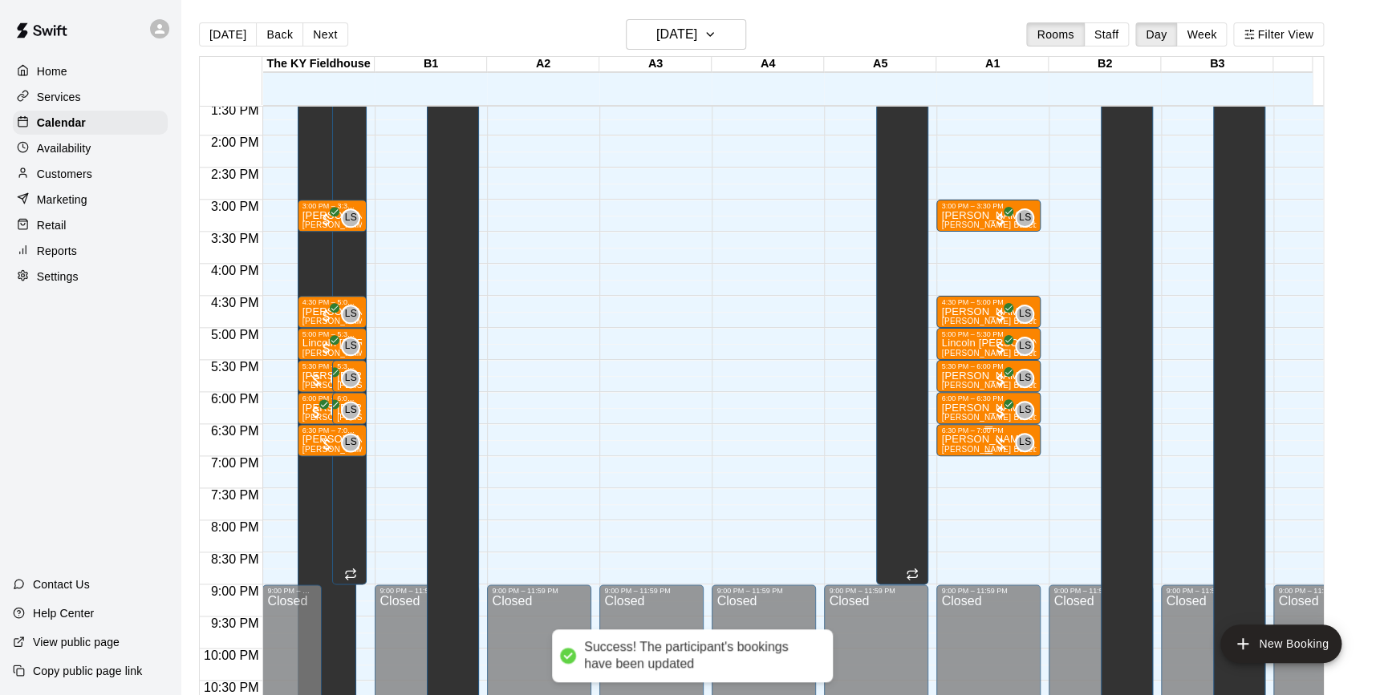
click at [1005, 444] on div at bounding box center [1000, 444] width 16 height 16
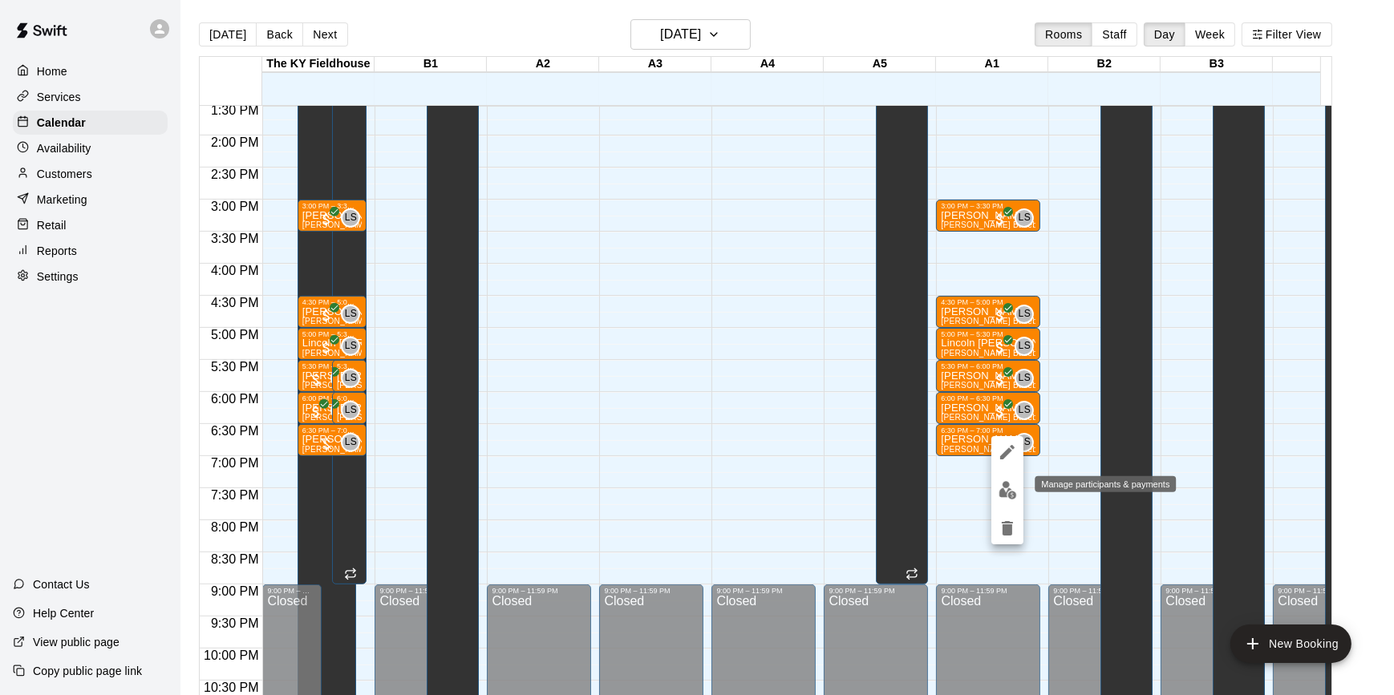
click at [1003, 485] on img "edit" at bounding box center [1008, 490] width 18 height 18
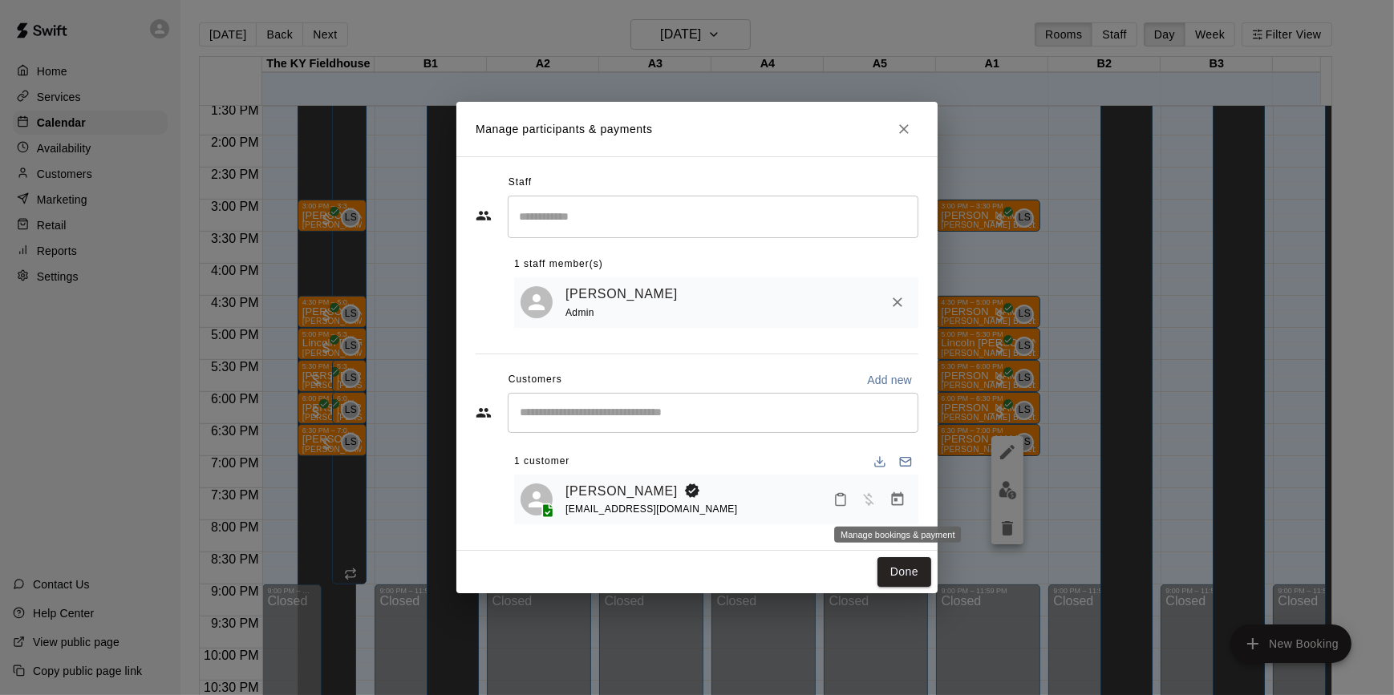
click at [905, 500] on icon "Manage bookings & payment" at bounding box center [897, 500] width 16 height 16
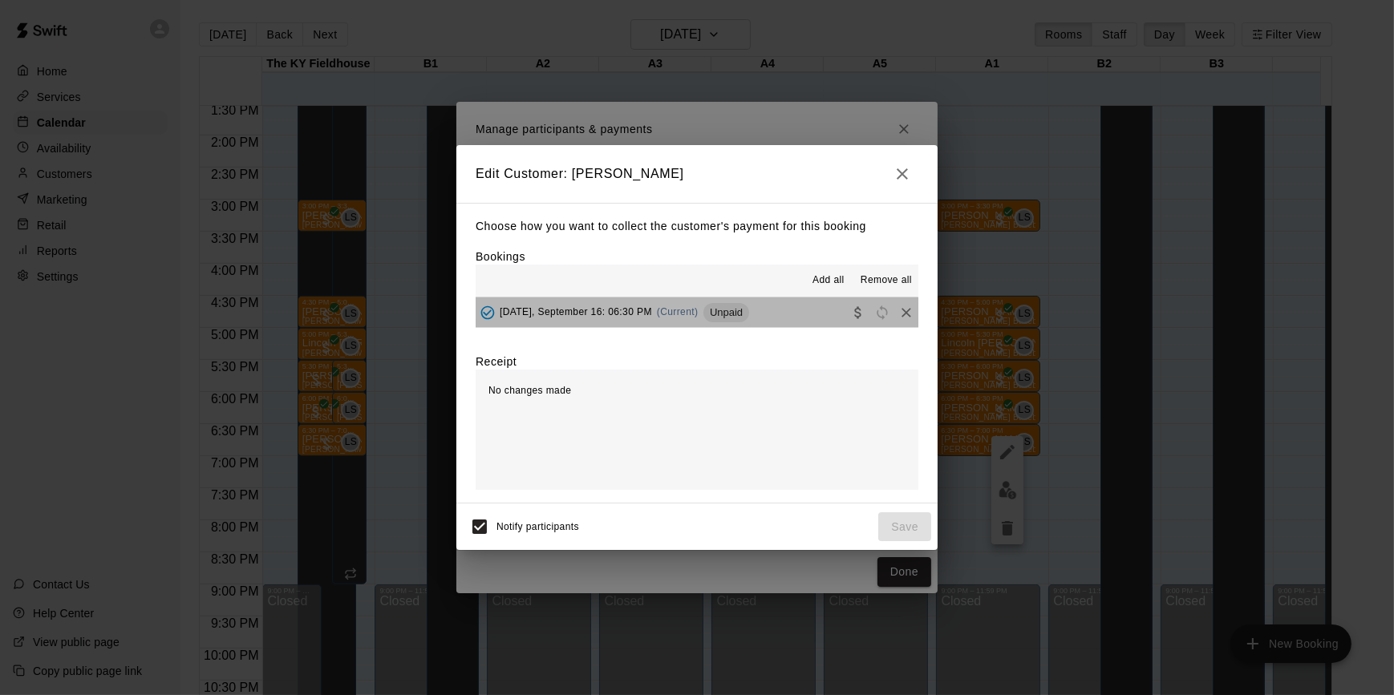
click at [719, 313] on span "Unpaid" at bounding box center [726, 312] width 46 height 12
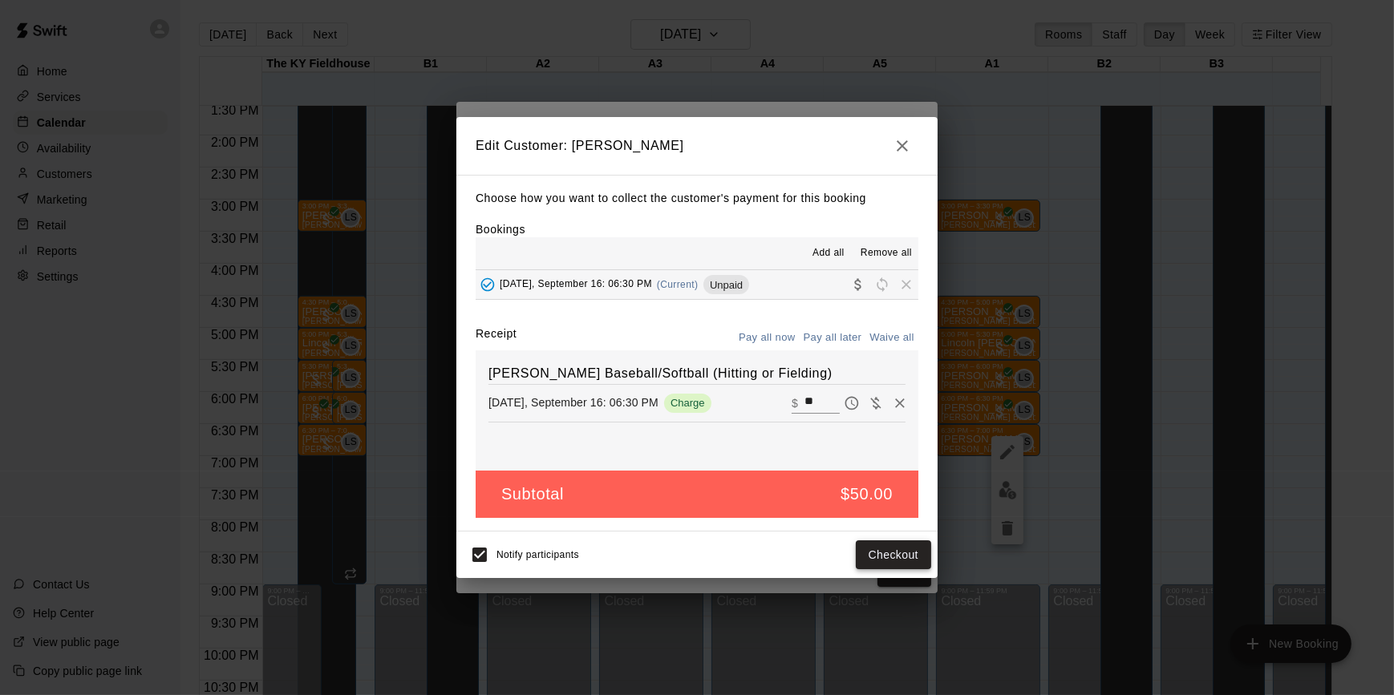
click at [893, 549] on button "Checkout" at bounding box center [893, 556] width 75 height 30
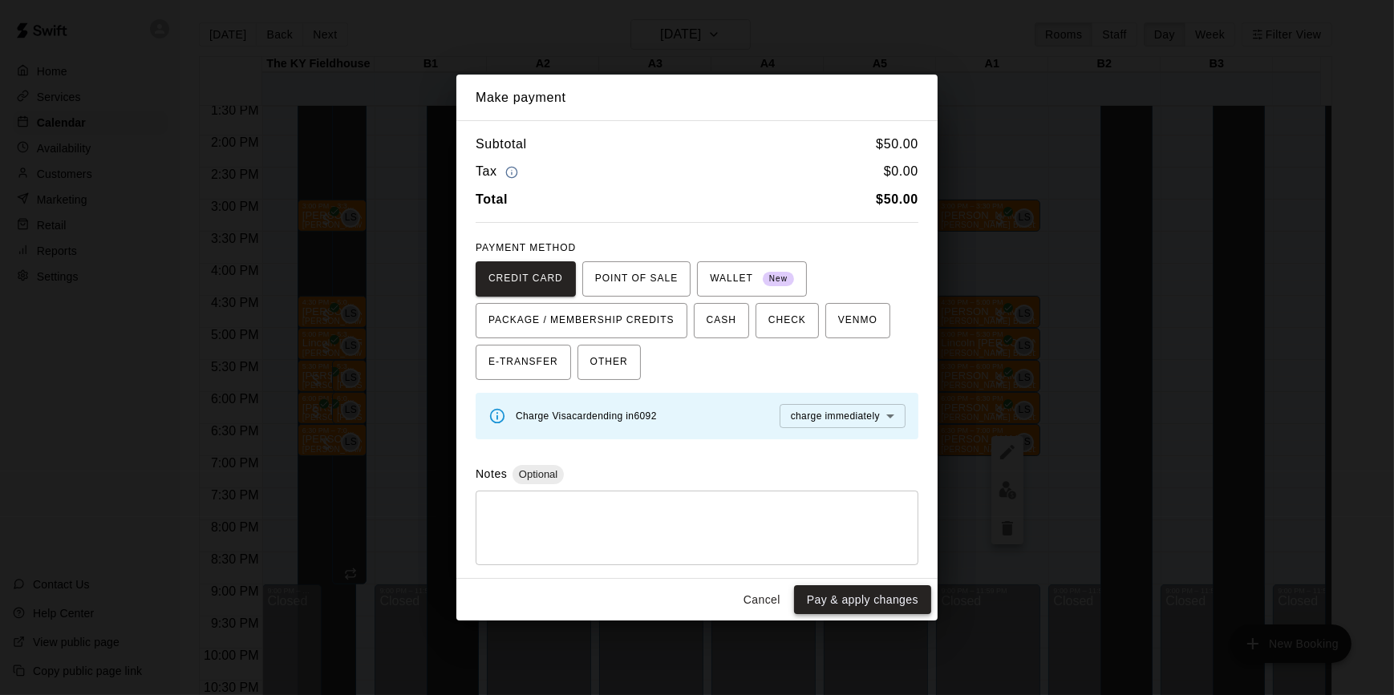
click at [885, 594] on button "Pay & apply changes" at bounding box center [862, 601] width 137 height 30
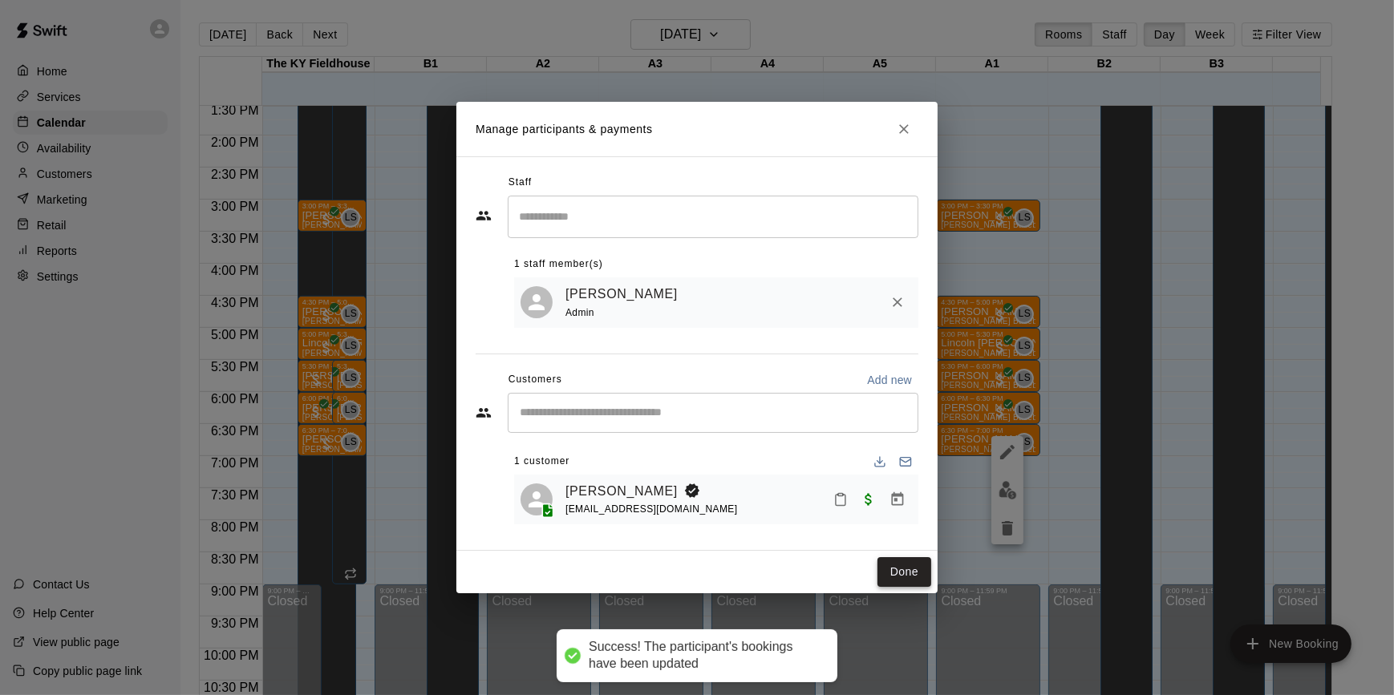
click at [890, 580] on button "Done" at bounding box center [904, 572] width 54 height 30
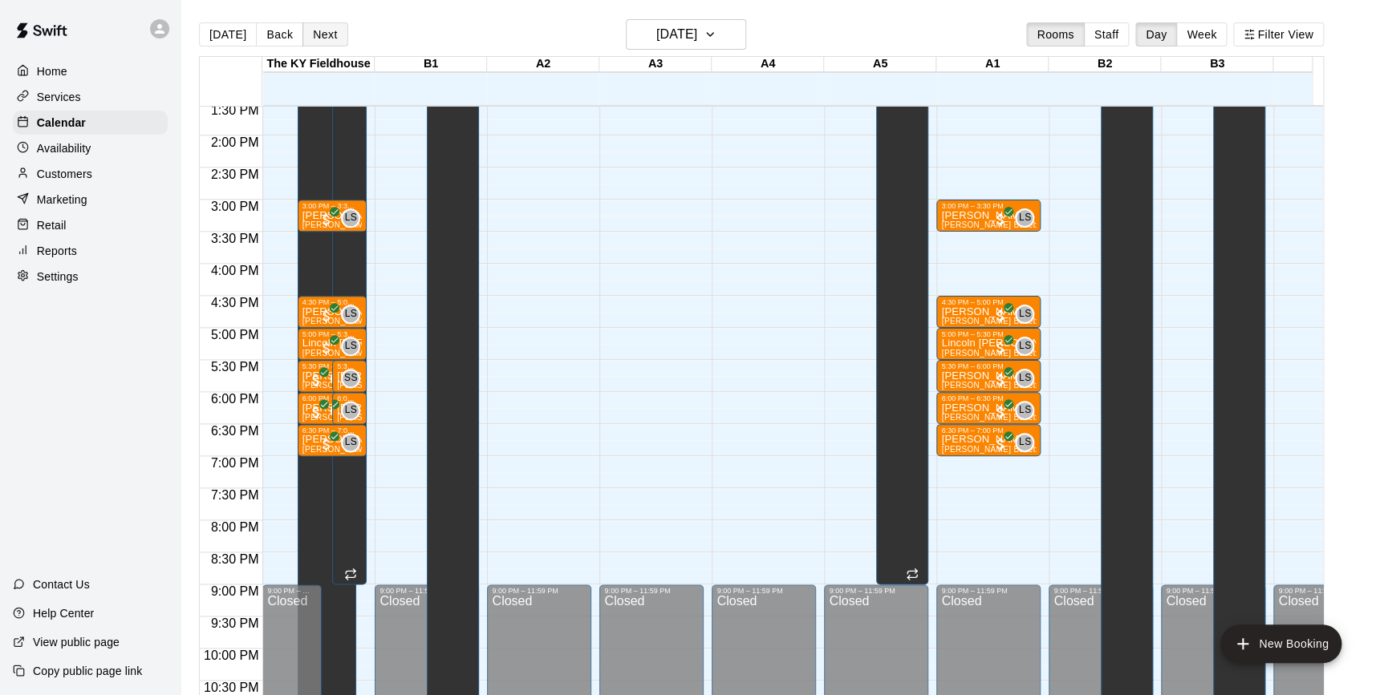
click at [329, 35] on button "Next" at bounding box center [324, 34] width 45 height 24
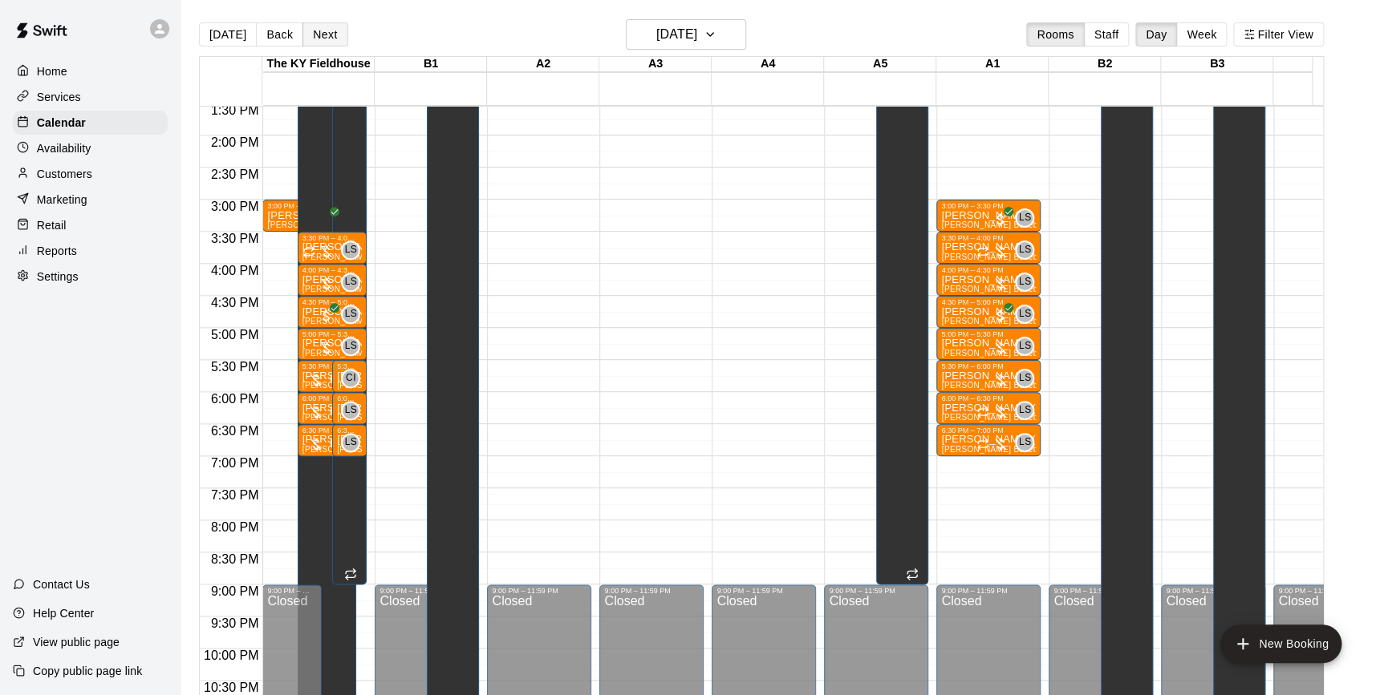
click at [329, 35] on button "Next" at bounding box center [324, 34] width 45 height 24
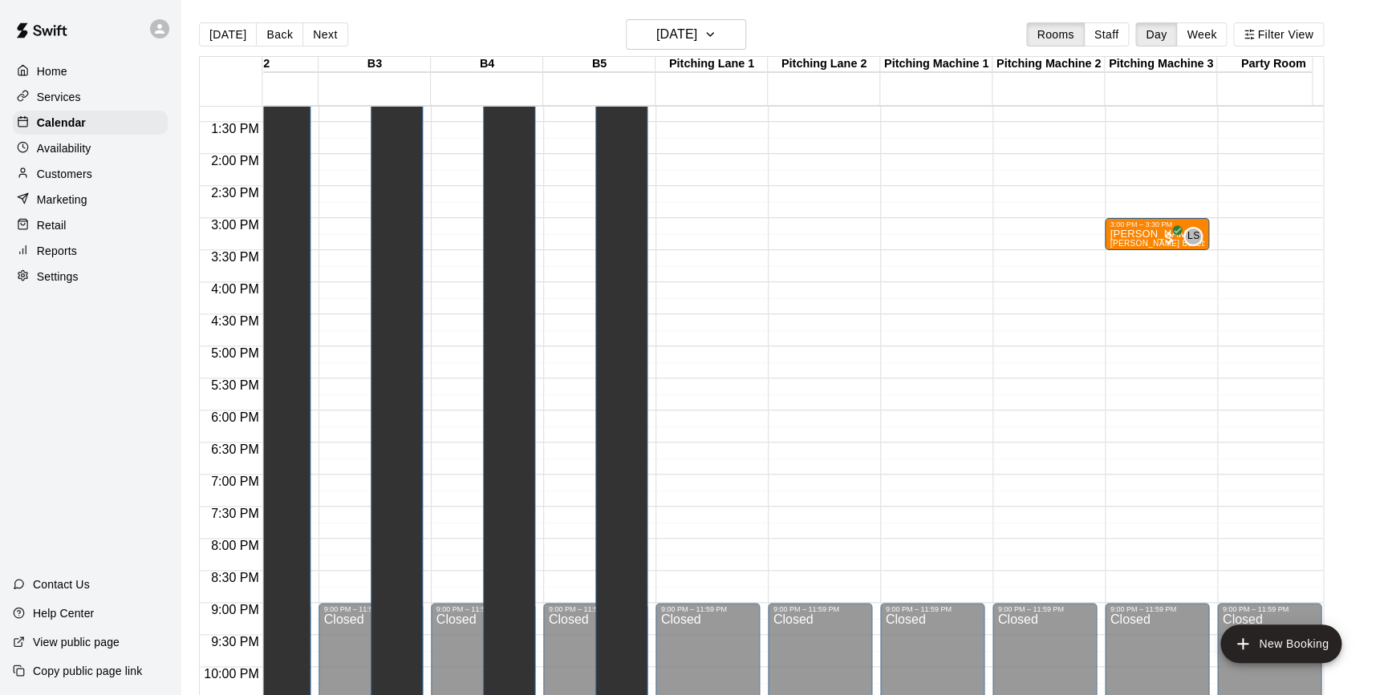
scroll to position [850, 842]
click at [1134, 239] on div "Kaleb Hinton Leo Seminati Baseball/Softball (Hitting or Fielding)" at bounding box center [1156, 576] width 95 height 695
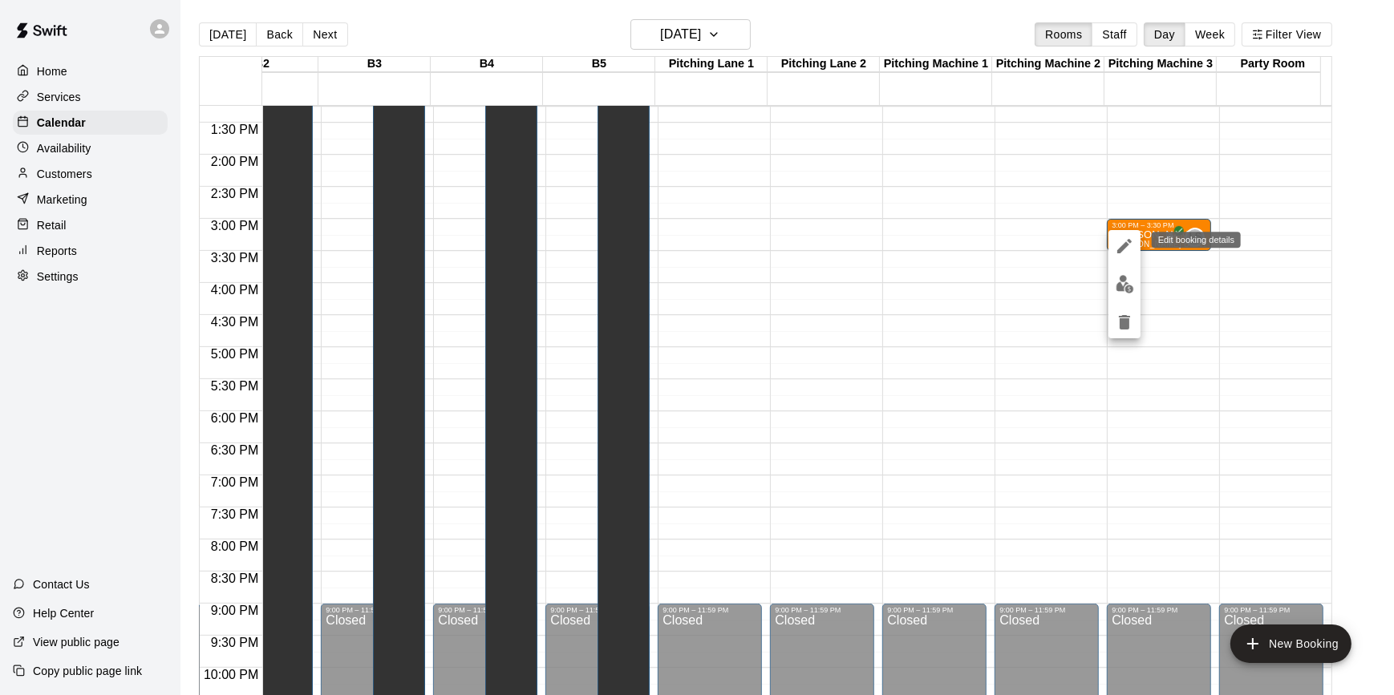
click at [1124, 244] on icon "edit" at bounding box center [1124, 246] width 14 height 14
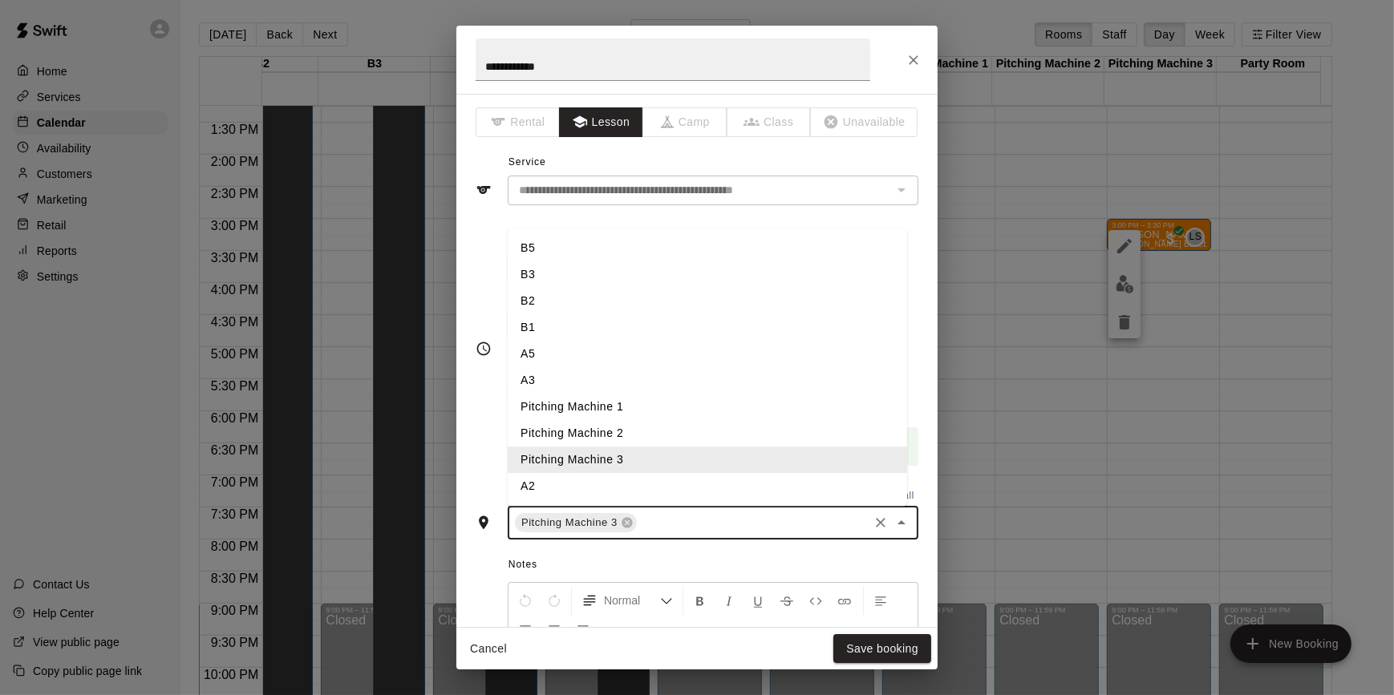
click at [682, 526] on input "text" at bounding box center [752, 523] width 227 height 20
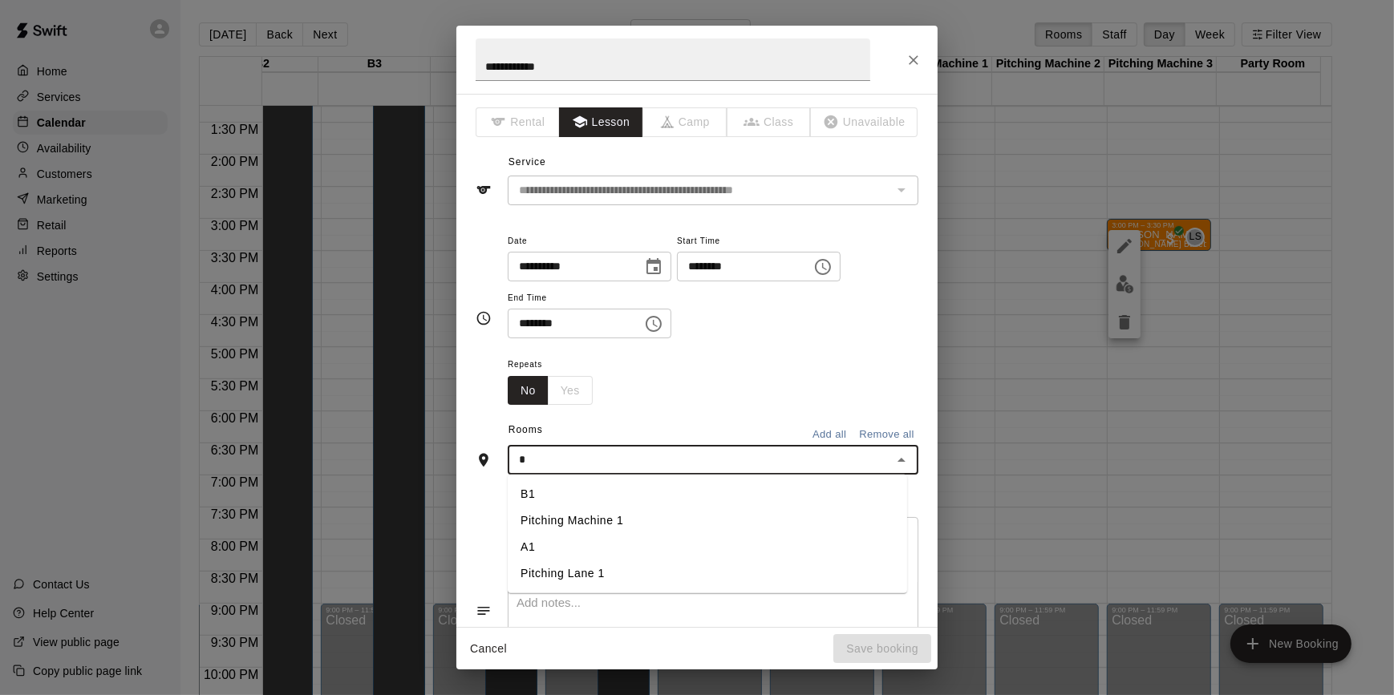
type input "*"
click at [623, 543] on li "A1" at bounding box center [707, 547] width 399 height 26
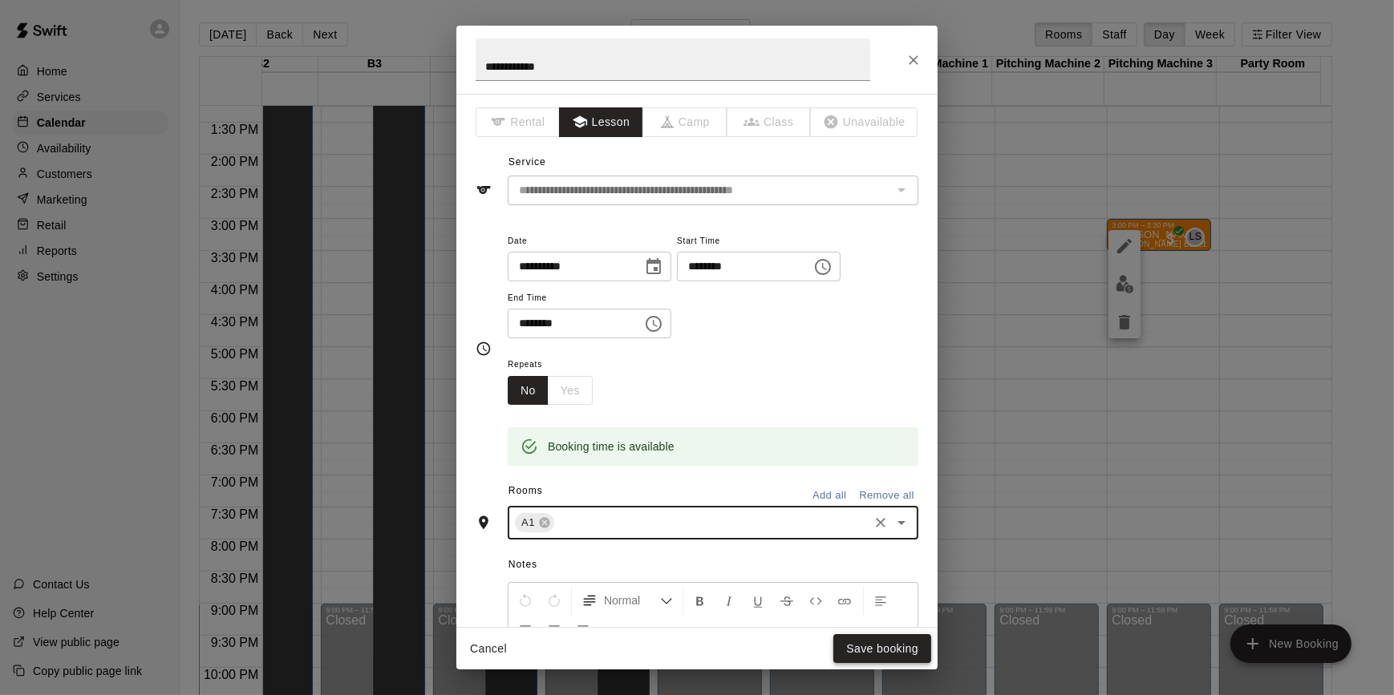
click at [881, 639] on button "Save booking" at bounding box center [882, 649] width 98 height 30
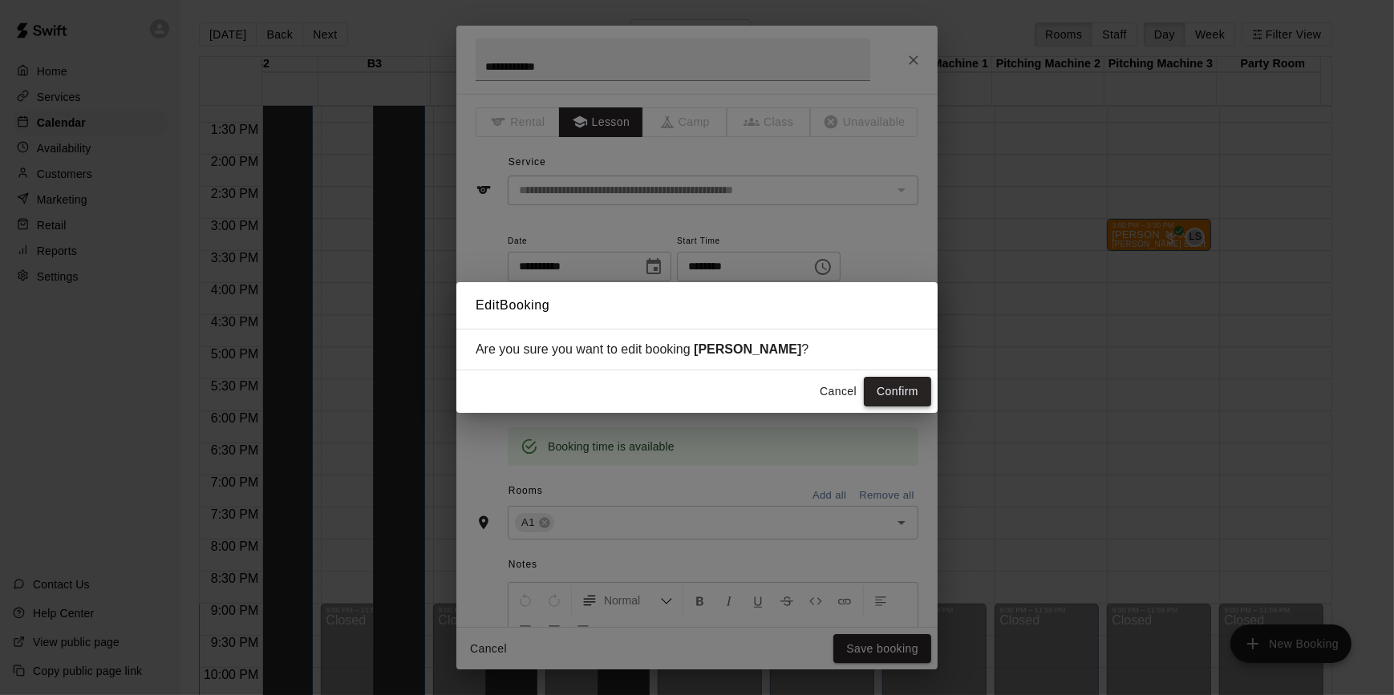
click at [885, 396] on button "Confirm" at bounding box center [897, 392] width 67 height 30
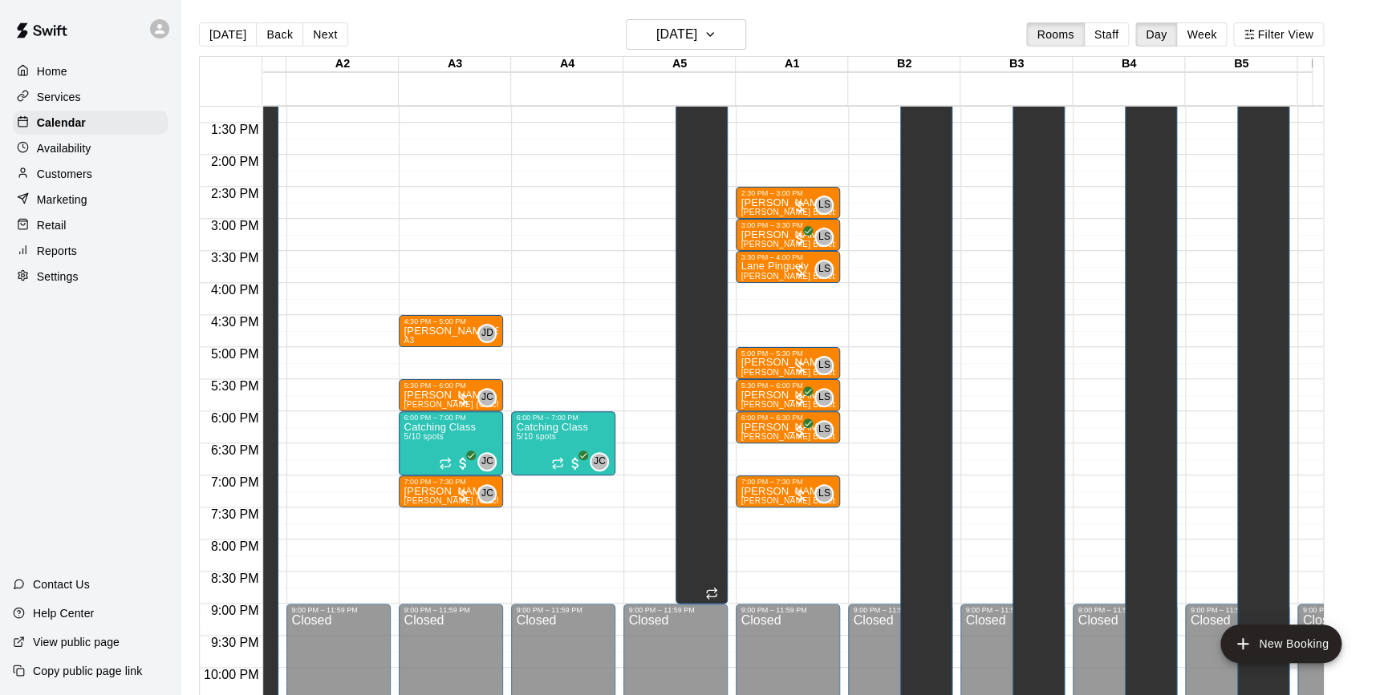
scroll to position [0, 0]
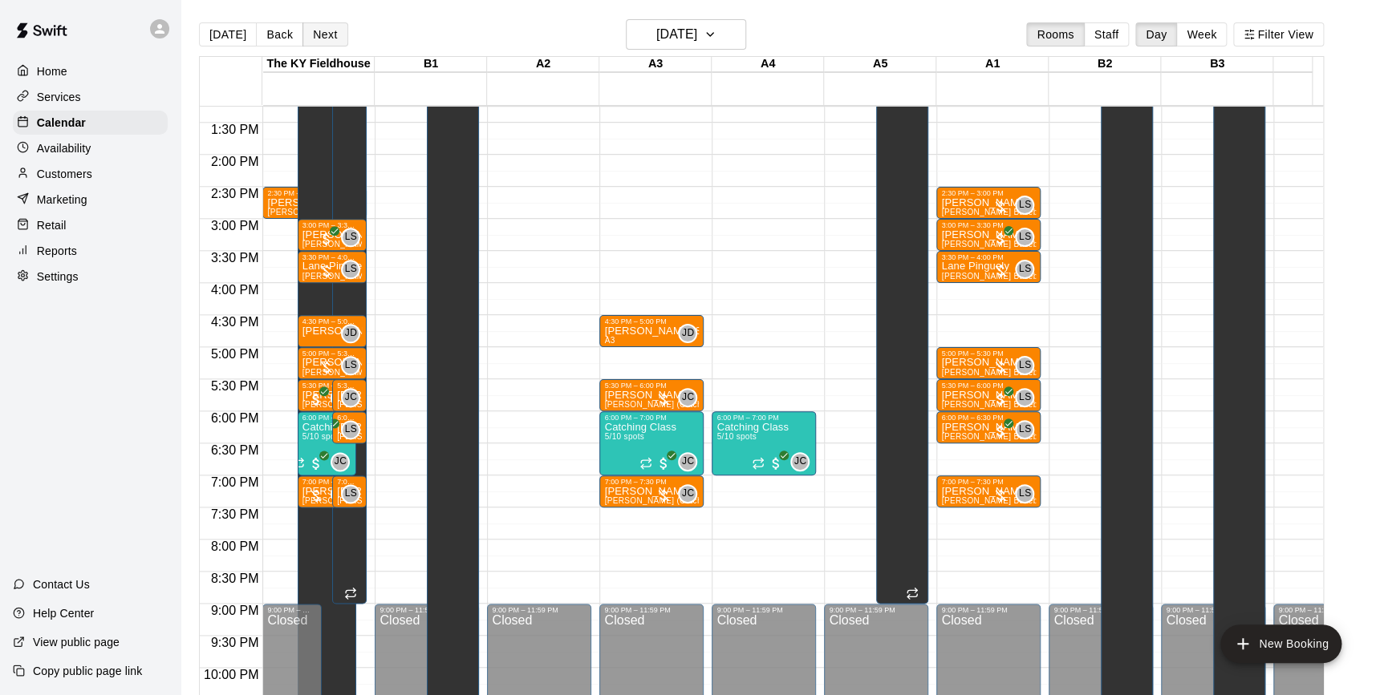
click at [319, 33] on button "Next" at bounding box center [324, 34] width 45 height 24
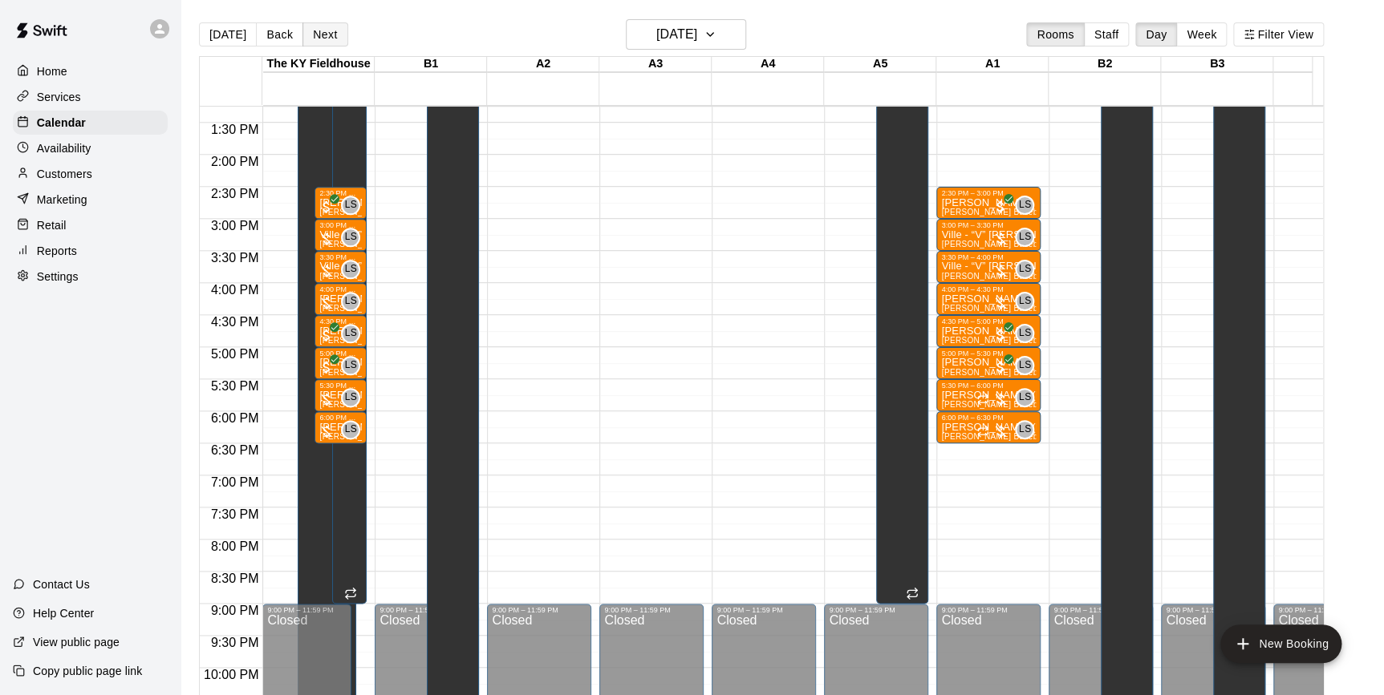
click at [313, 32] on button "Next" at bounding box center [324, 34] width 45 height 24
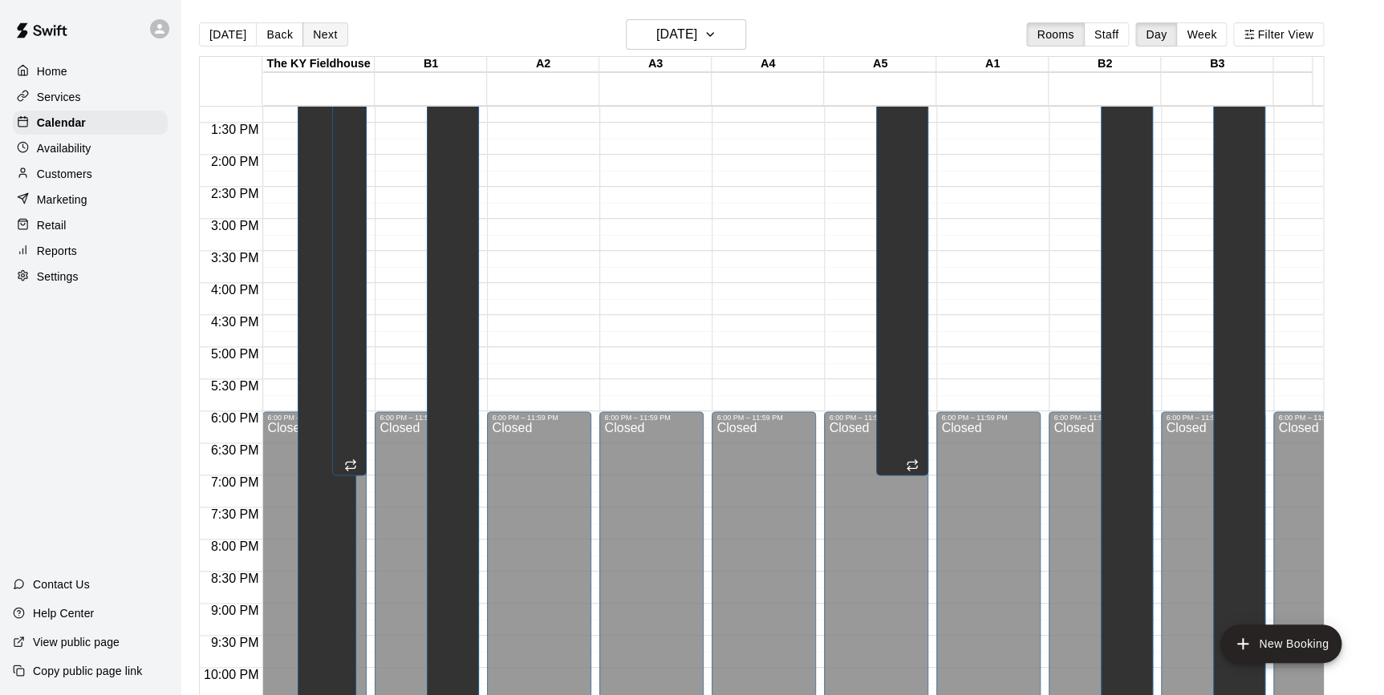
click at [313, 32] on button "Next" at bounding box center [324, 34] width 45 height 24
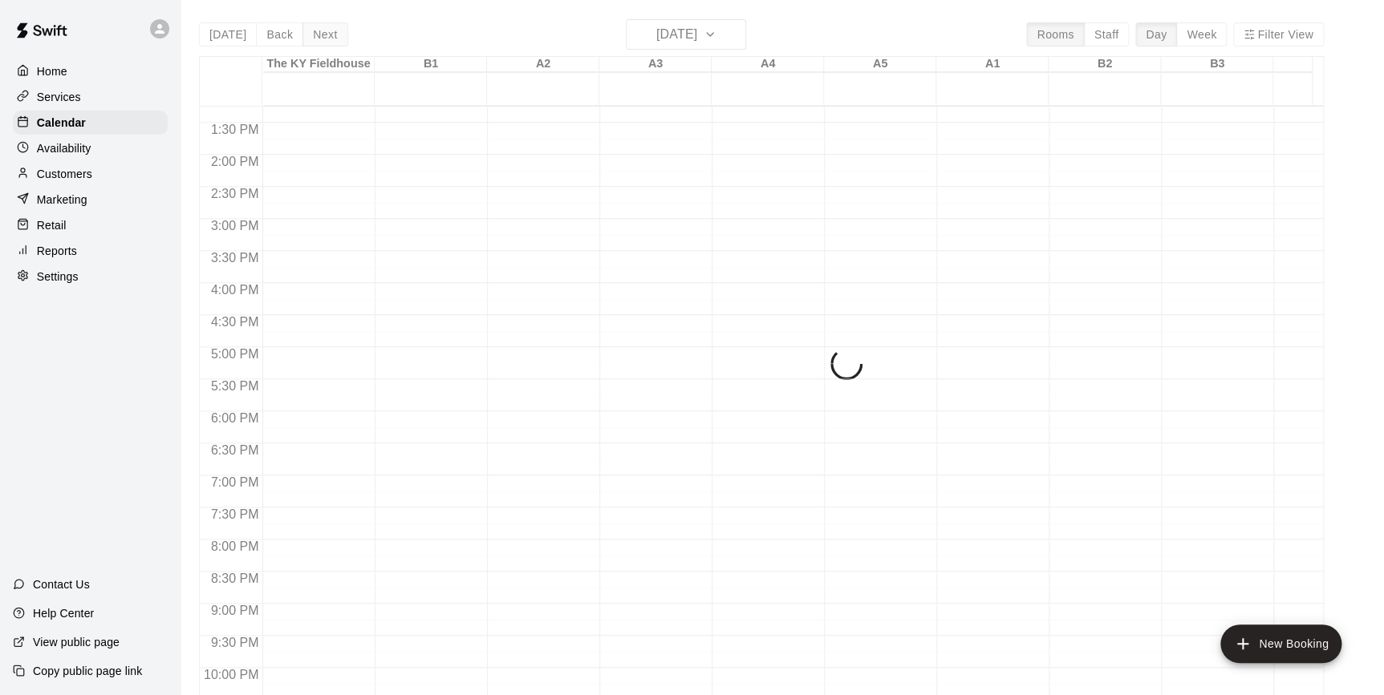
click at [313, 32] on button "Next" at bounding box center [324, 34] width 45 height 24
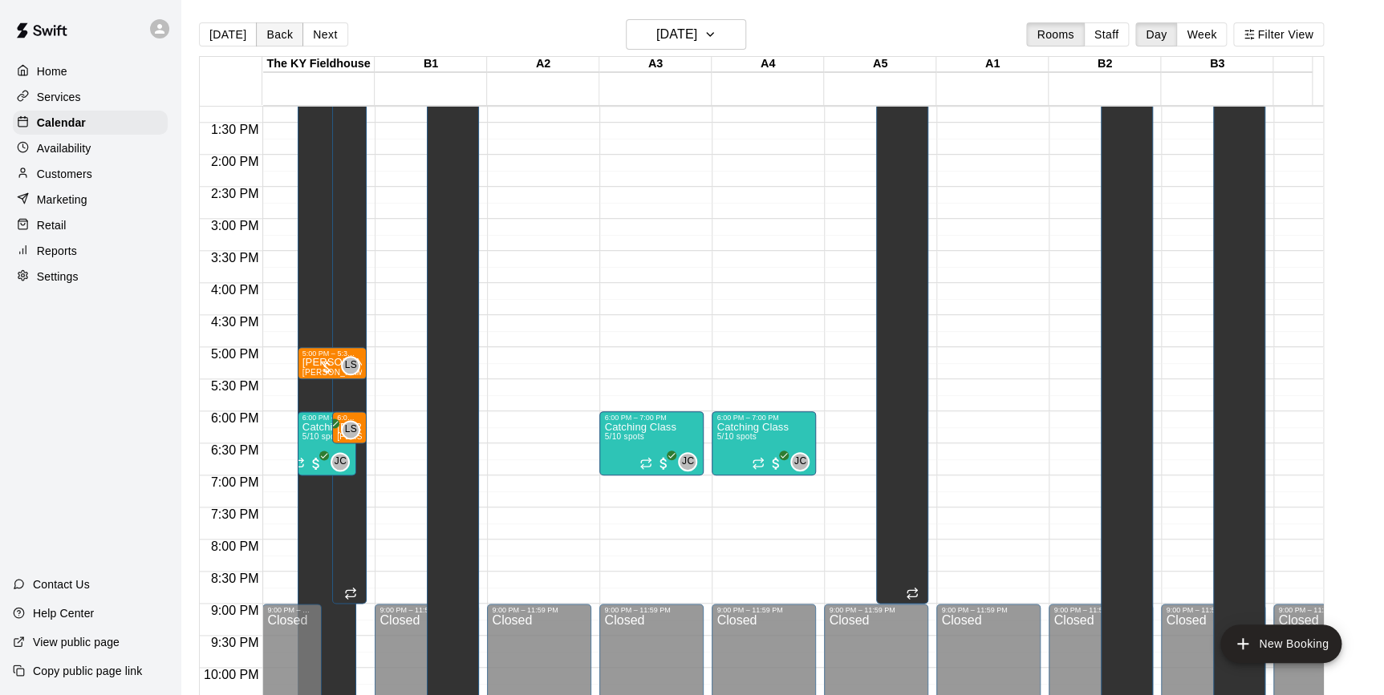
click at [290, 32] on button "Back" at bounding box center [279, 34] width 47 height 24
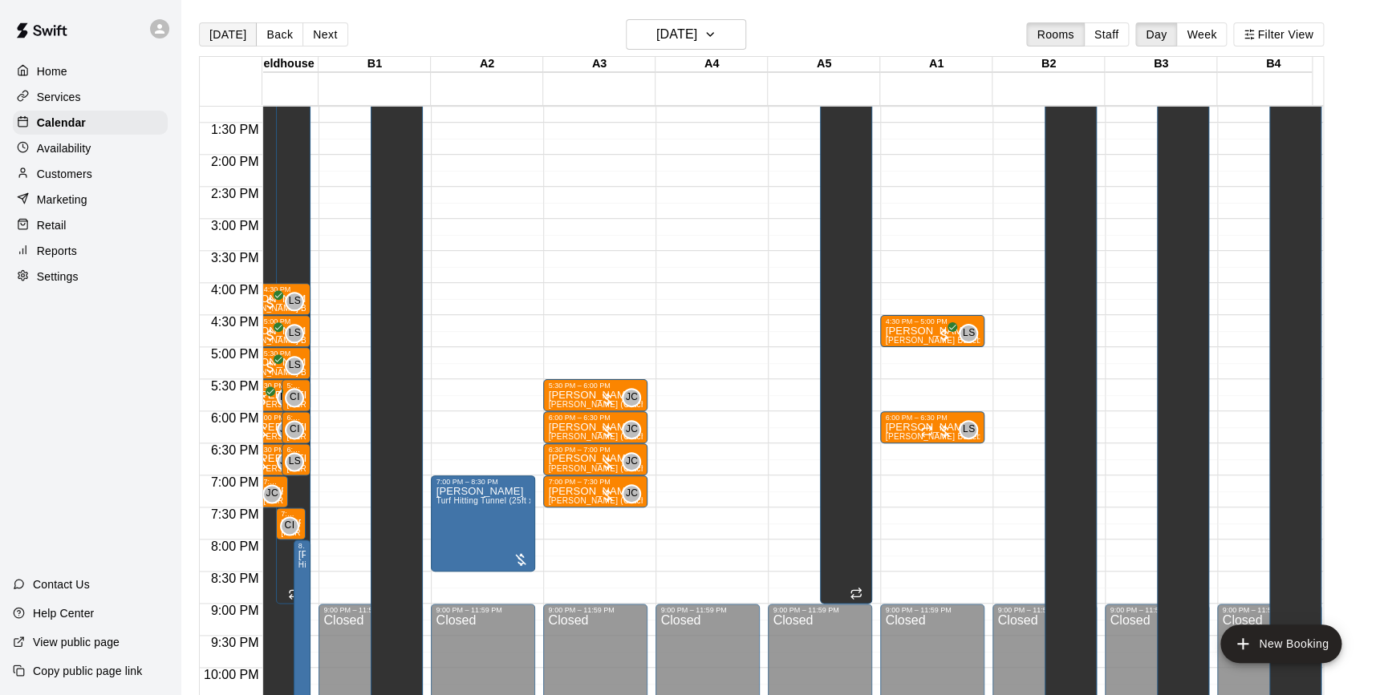
click at [248, 41] on button "[DATE]" at bounding box center [228, 34] width 58 height 24
